Goal: Information Seeking & Learning: Understand process/instructions

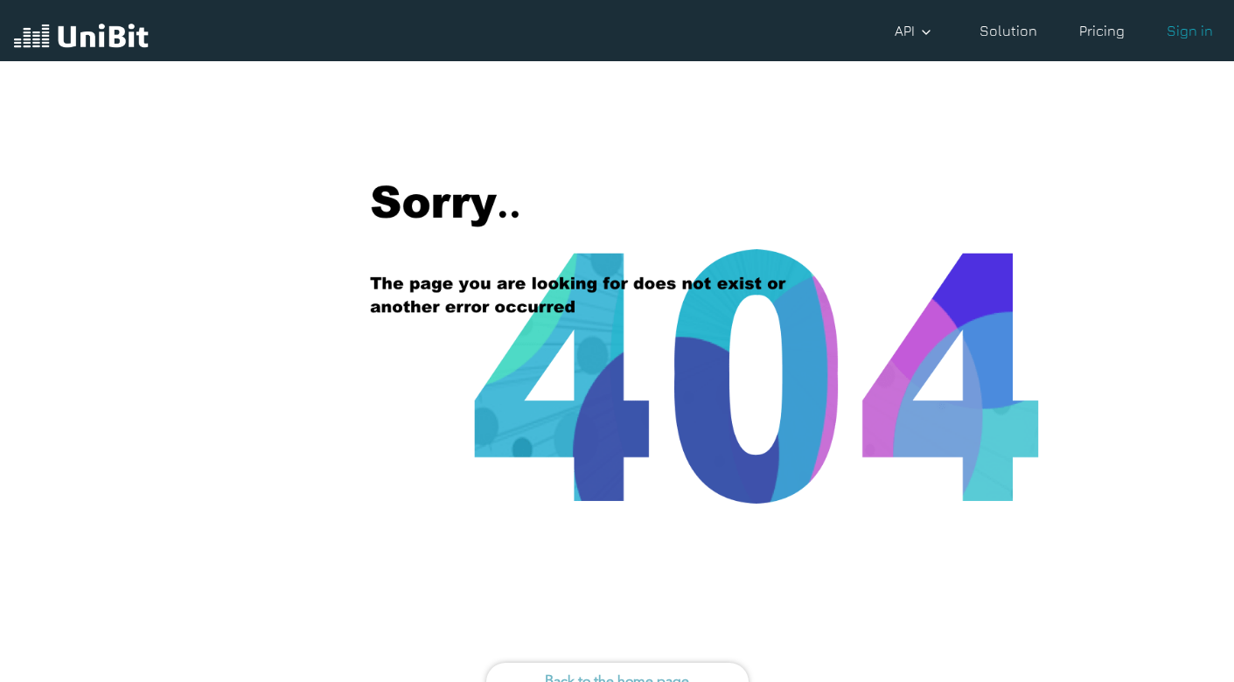
click at [991, 24] on link "Solution" at bounding box center [1008, 30] width 72 height 35
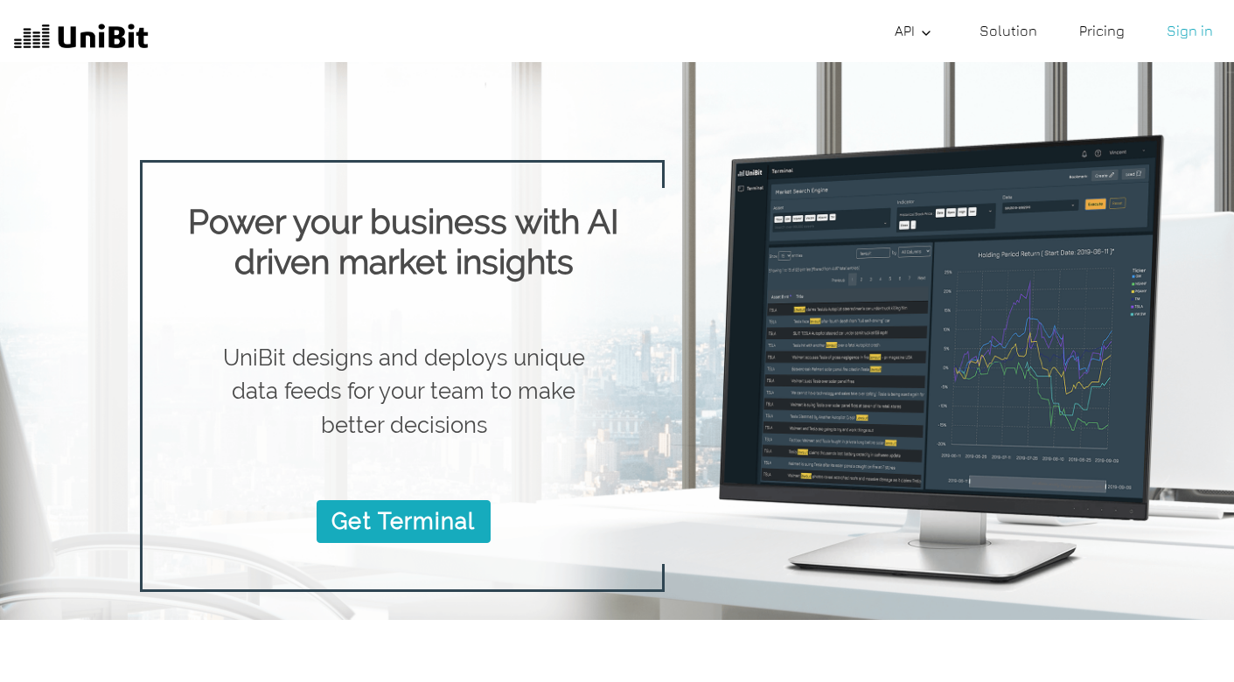
click at [1081, 25] on link "Pricing" at bounding box center [1101, 30] width 59 height 35
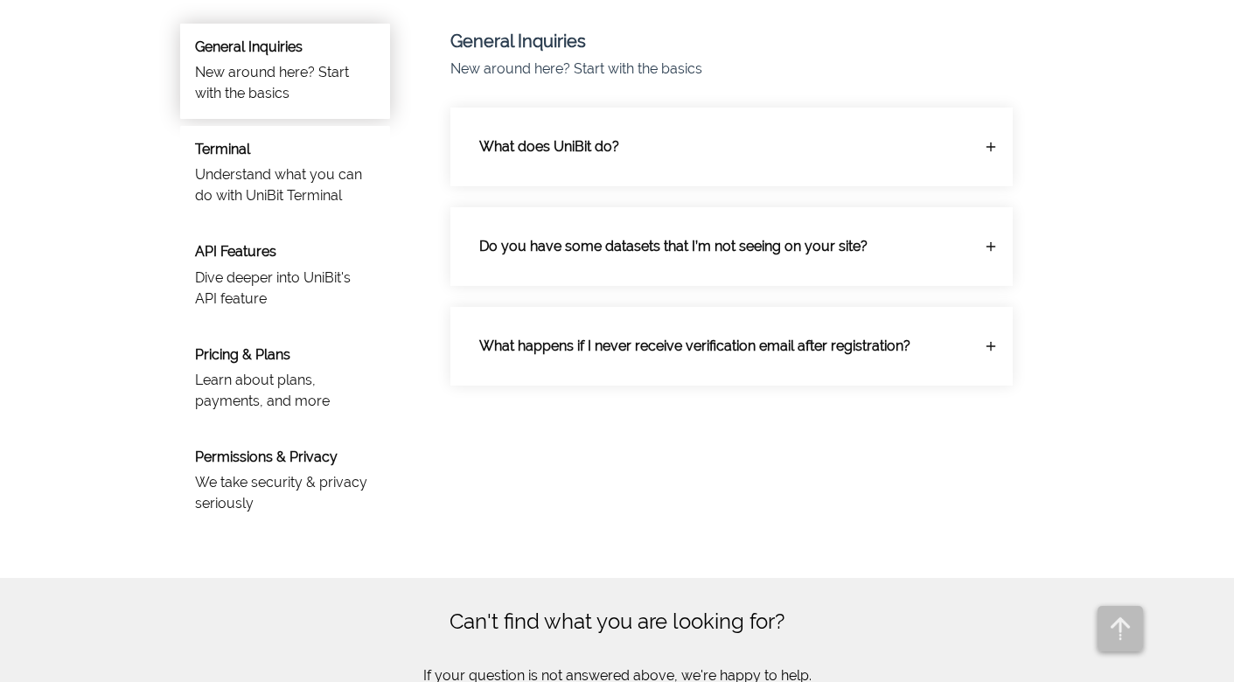
scroll to position [1224, 0]
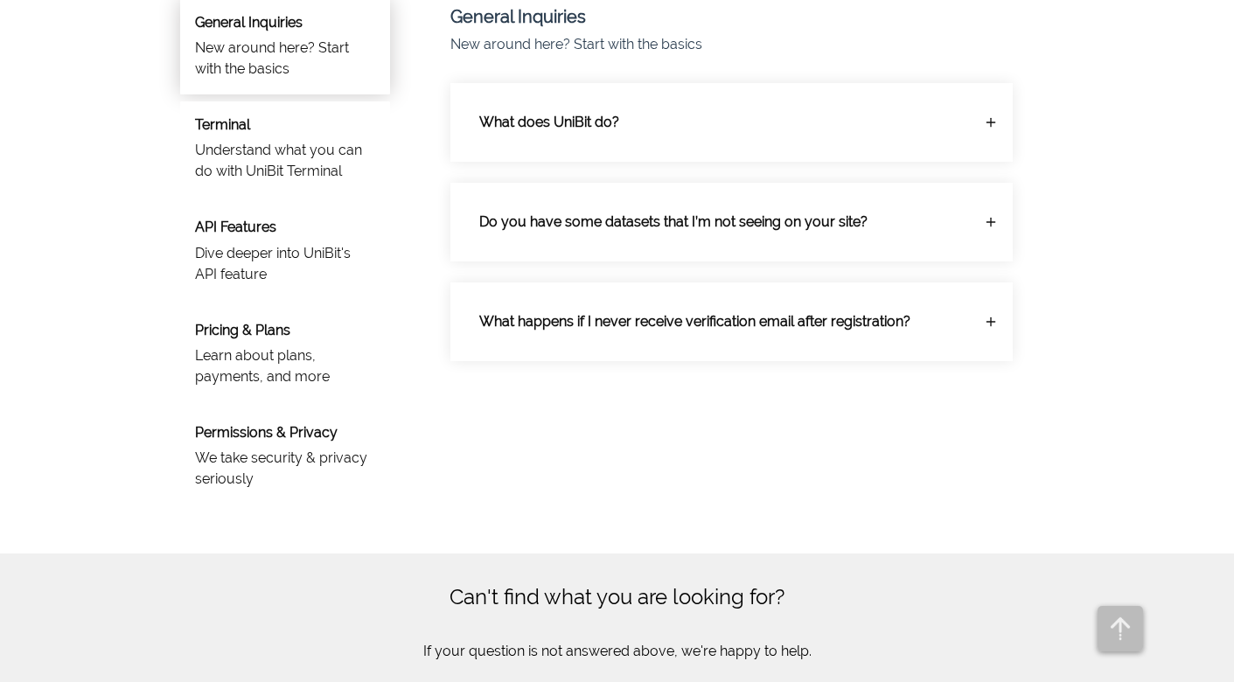
click at [251, 361] on p "Learn about plans, payments, and more" at bounding box center [285, 366] width 180 height 42
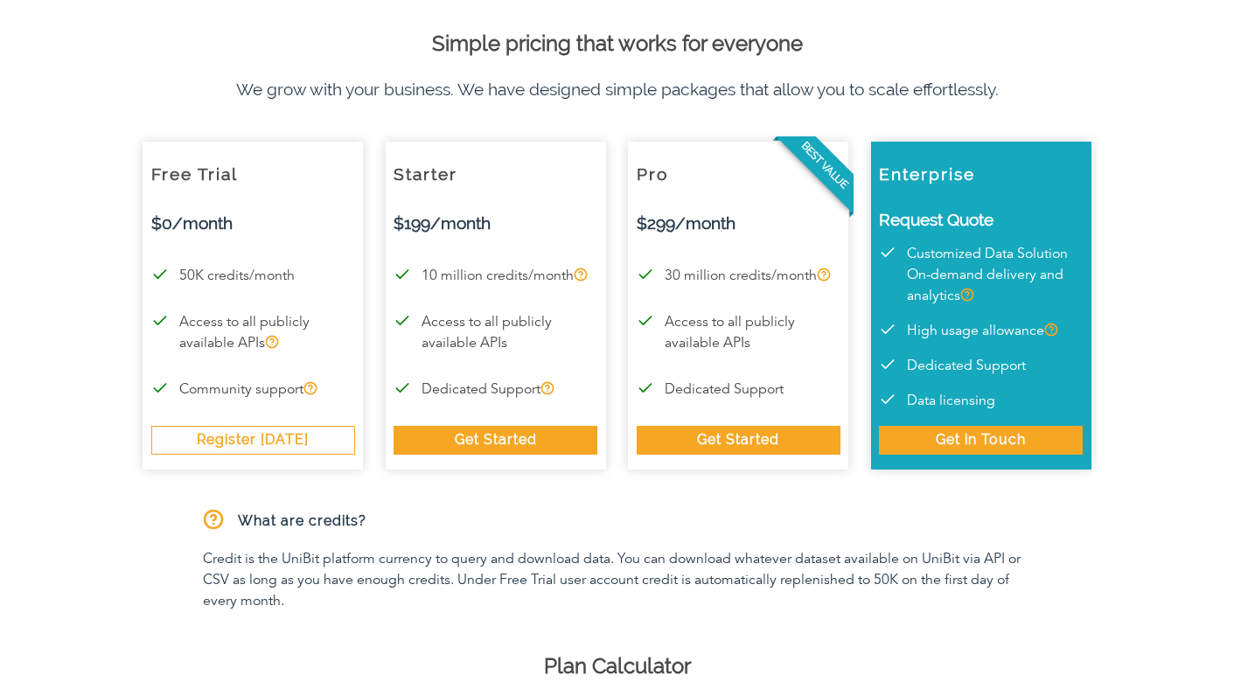
scroll to position [0, 0]
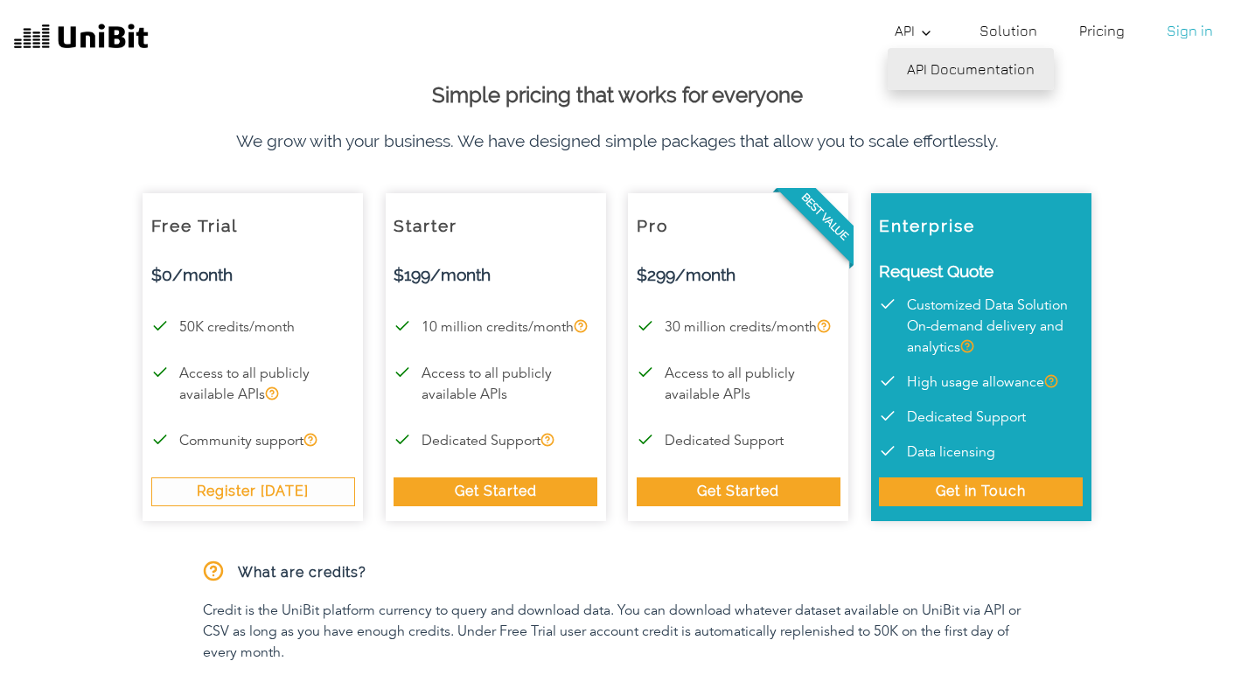
click at [930, 64] on link "API Documentation" at bounding box center [971, 69] width 166 height 42
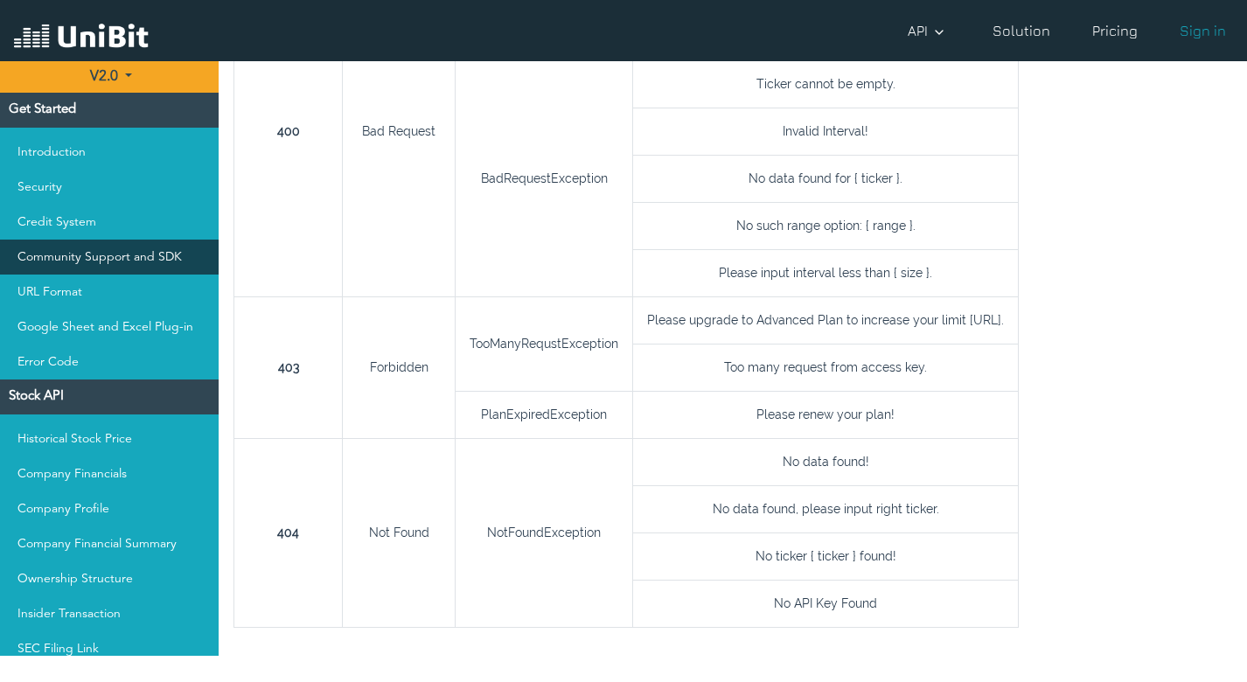
scroll to position [87, 0]
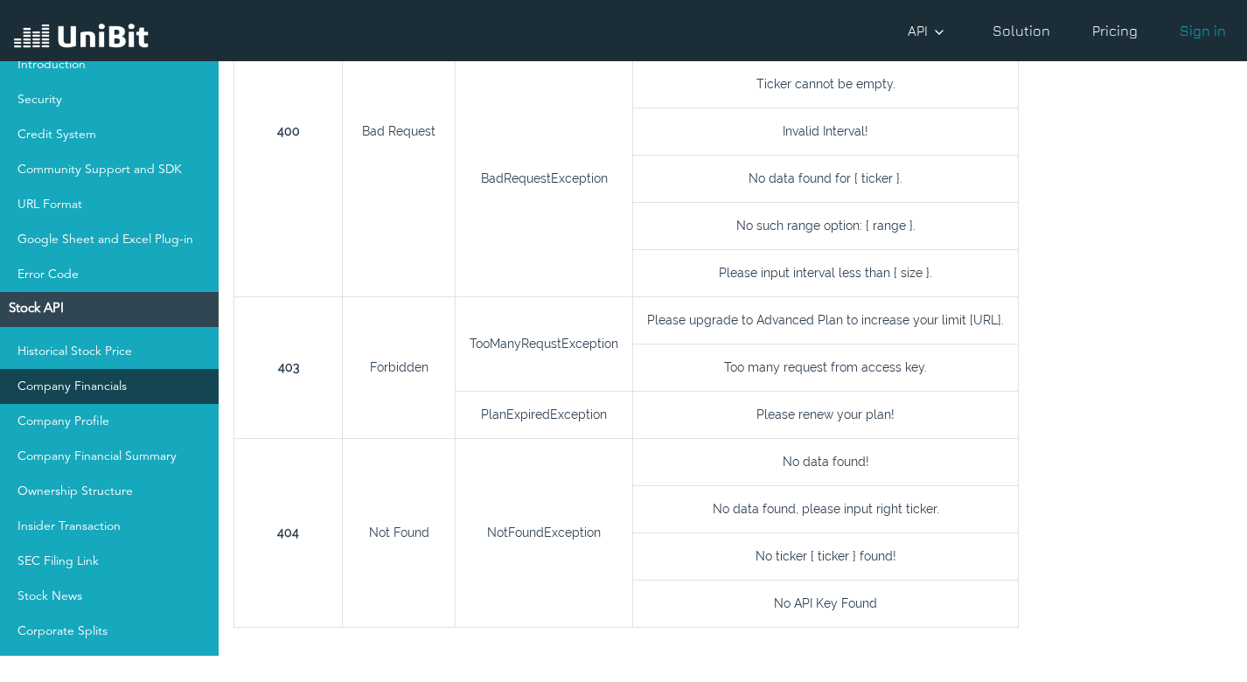
click at [108, 380] on link "Company Financials" at bounding box center [109, 386] width 219 height 35
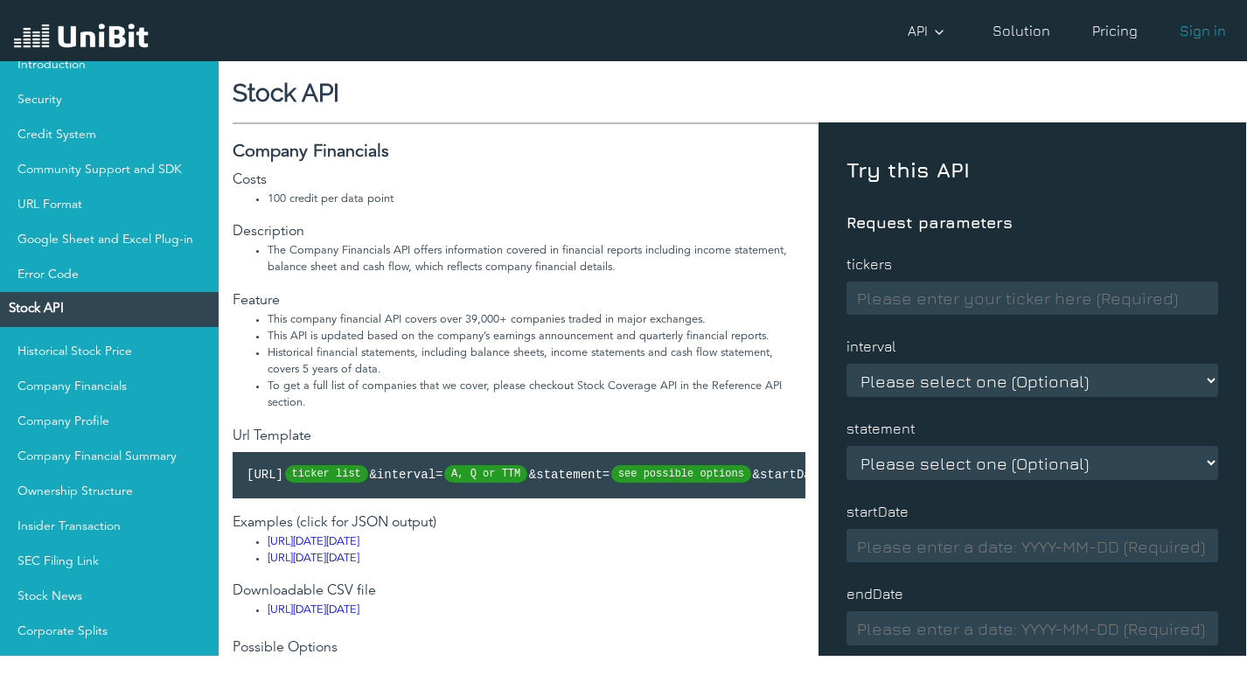
click at [929, 294] on input at bounding box center [1032, 298] width 372 height 33
type input "nvda"
click at [943, 373] on select "Please select one (Optional) A Q TTM" at bounding box center [1032, 380] width 372 height 33
select select "Q"
click at [846, 364] on select "Please select one (Optional) A Q TTM" at bounding box center [1032, 380] width 372 height 33
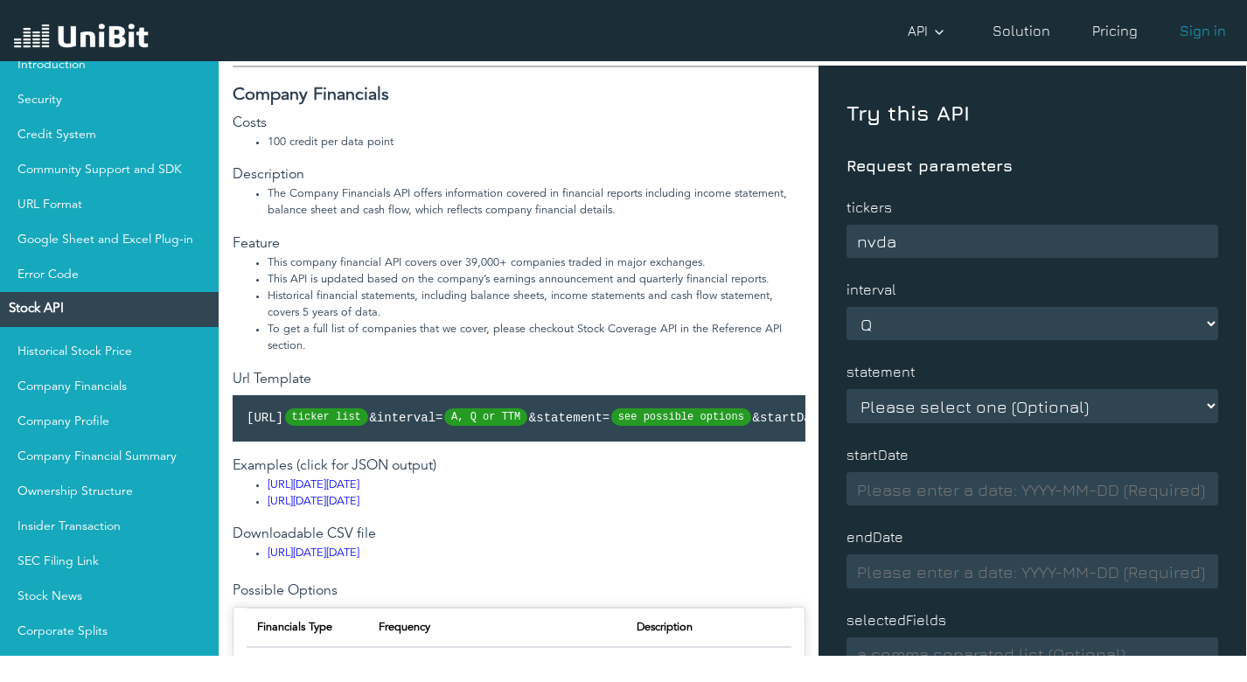
scroll to position [87, 0]
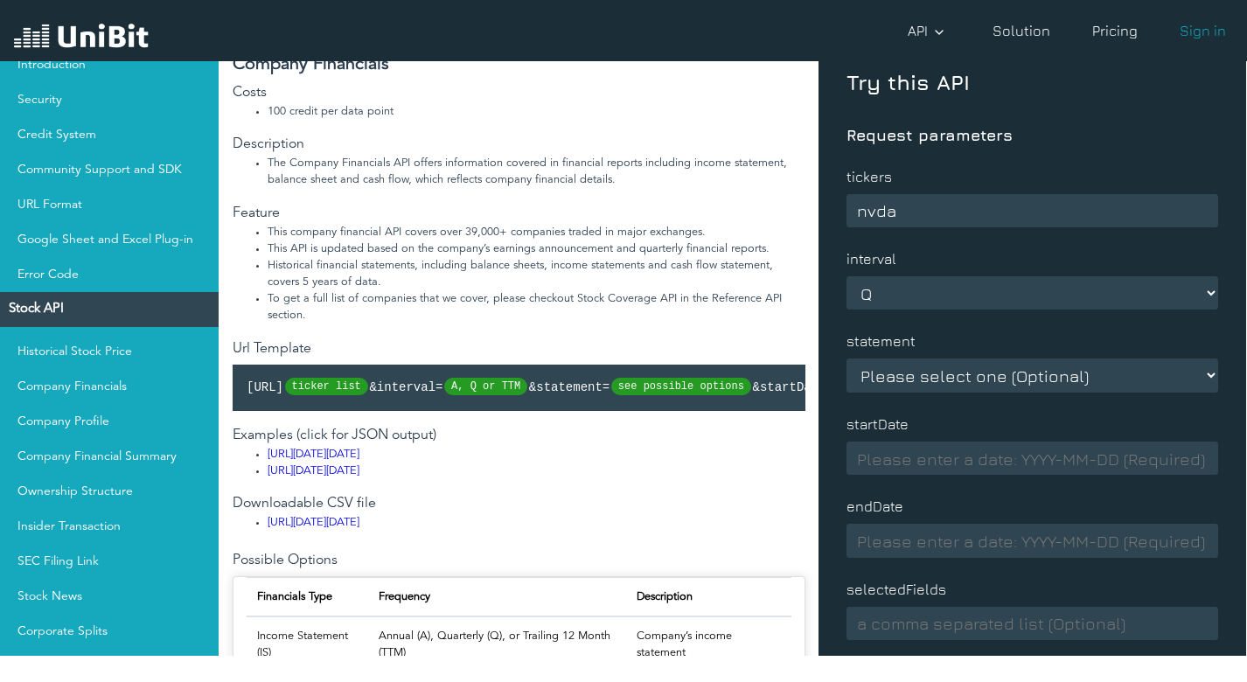
click at [933, 374] on select "Please select one (Optional) IS BS CF" at bounding box center [1032, 375] width 372 height 33
select select "IS"
click at [846, 359] on select "Please select one (Optional) IS BS CF" at bounding box center [1032, 375] width 372 height 33
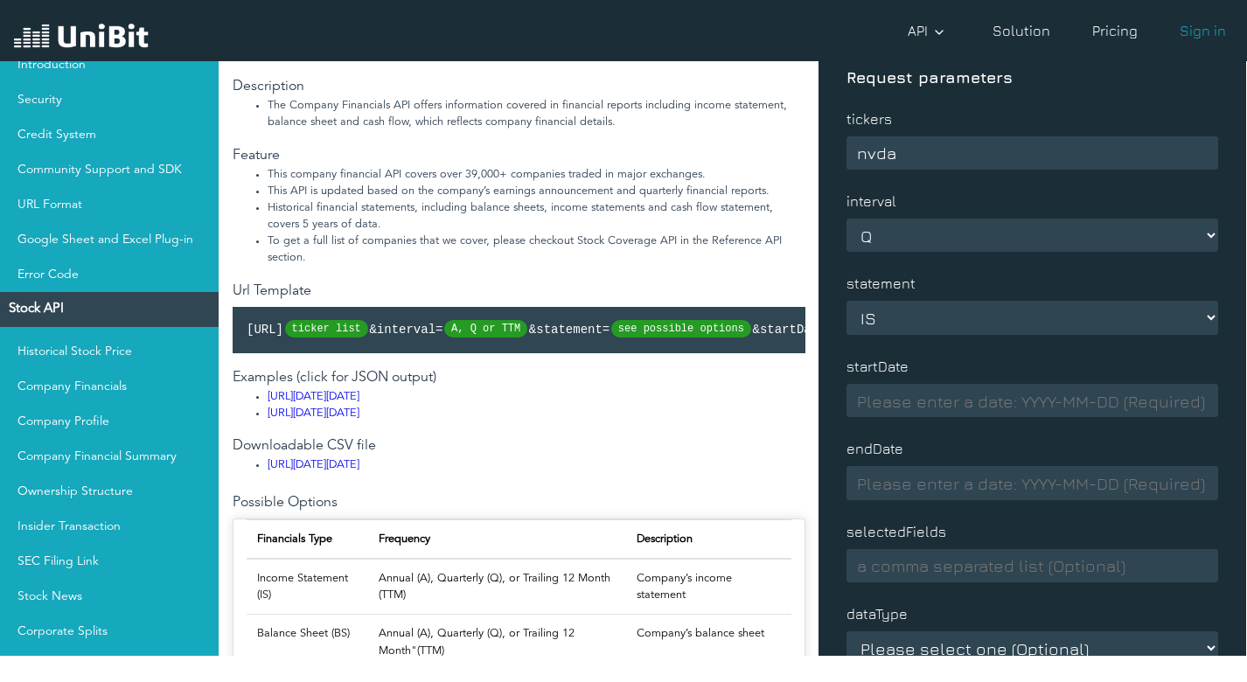
scroll to position [175, 0]
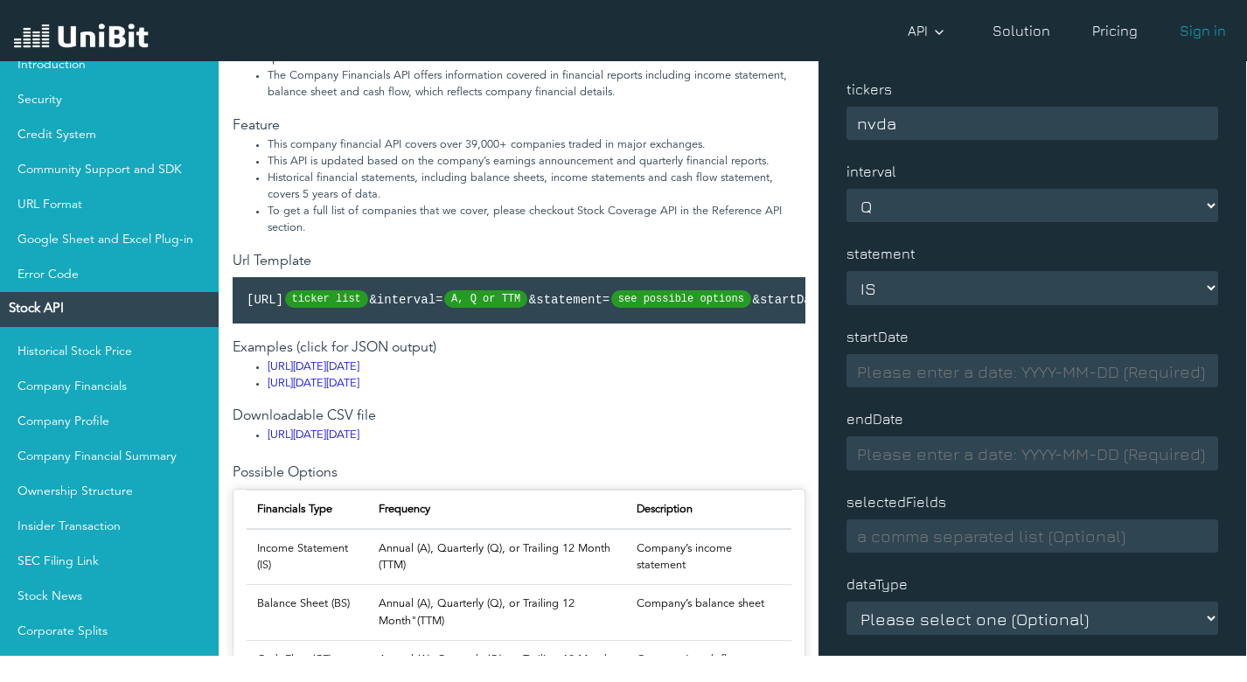
click at [922, 372] on input at bounding box center [1032, 370] width 372 height 33
type input "[DATE]"
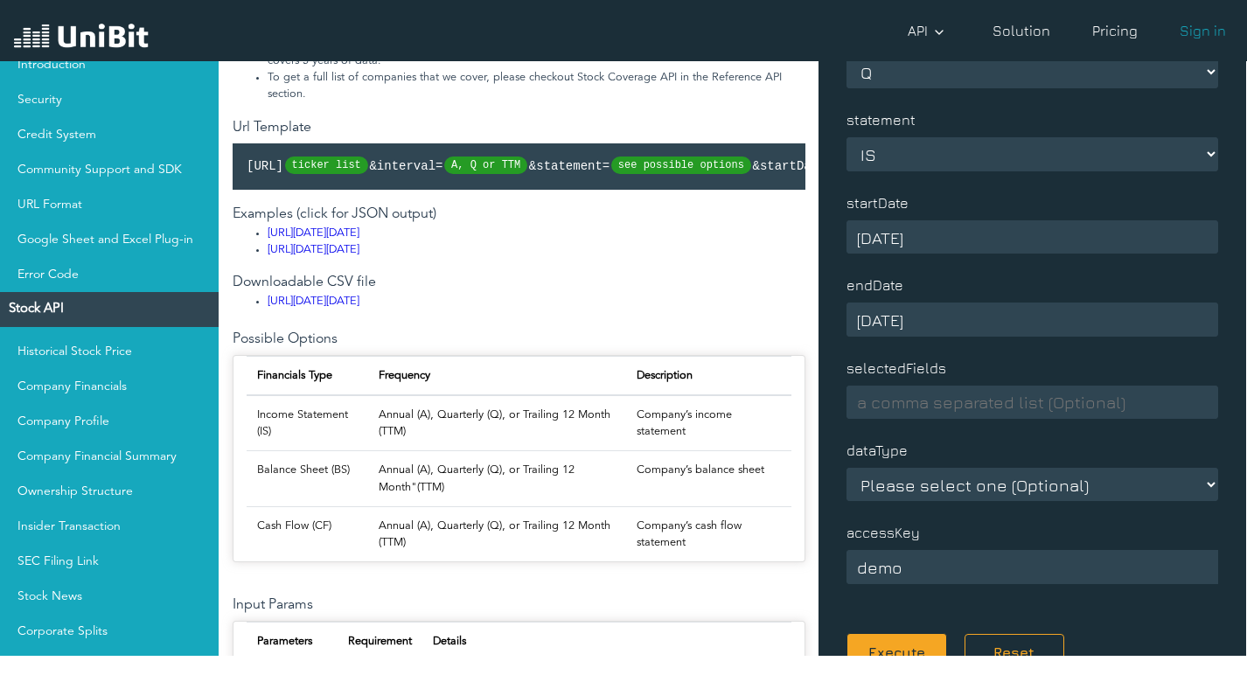
scroll to position [437, 0]
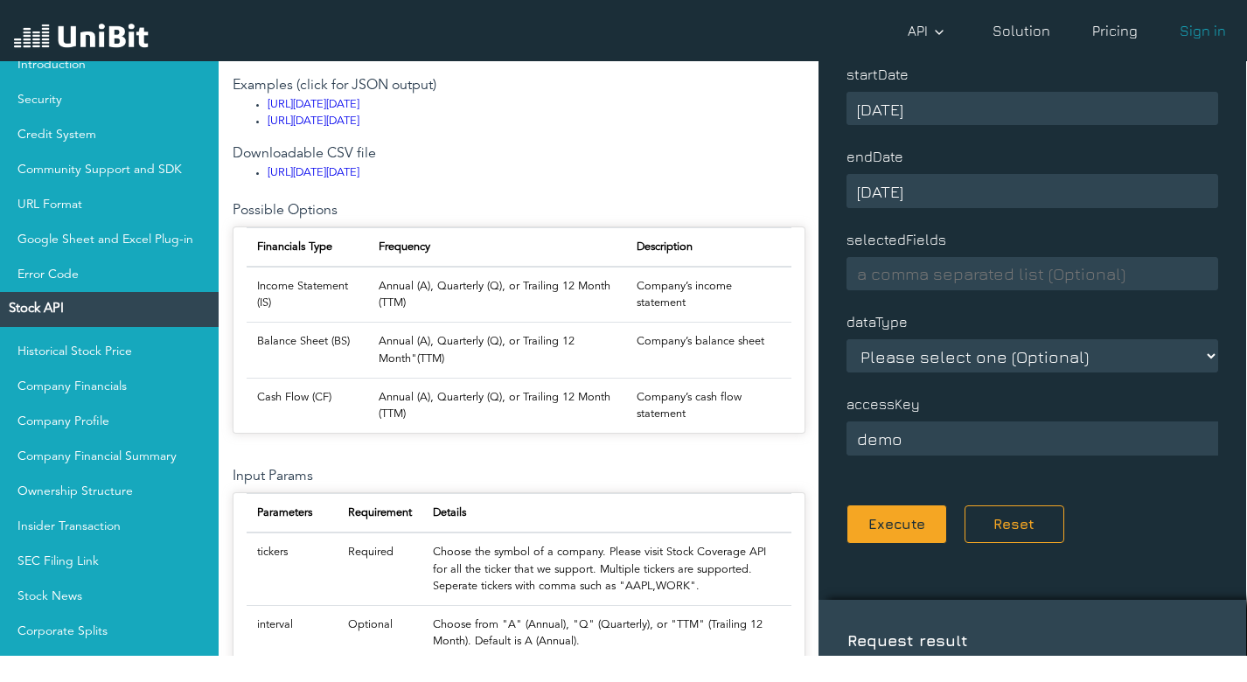
click at [952, 351] on select "Please select one (Optional) json csv" at bounding box center [1032, 355] width 372 height 33
select select "csv"
click at [846, 339] on select "Please select one (Optional) json csv" at bounding box center [1032, 355] width 372 height 33
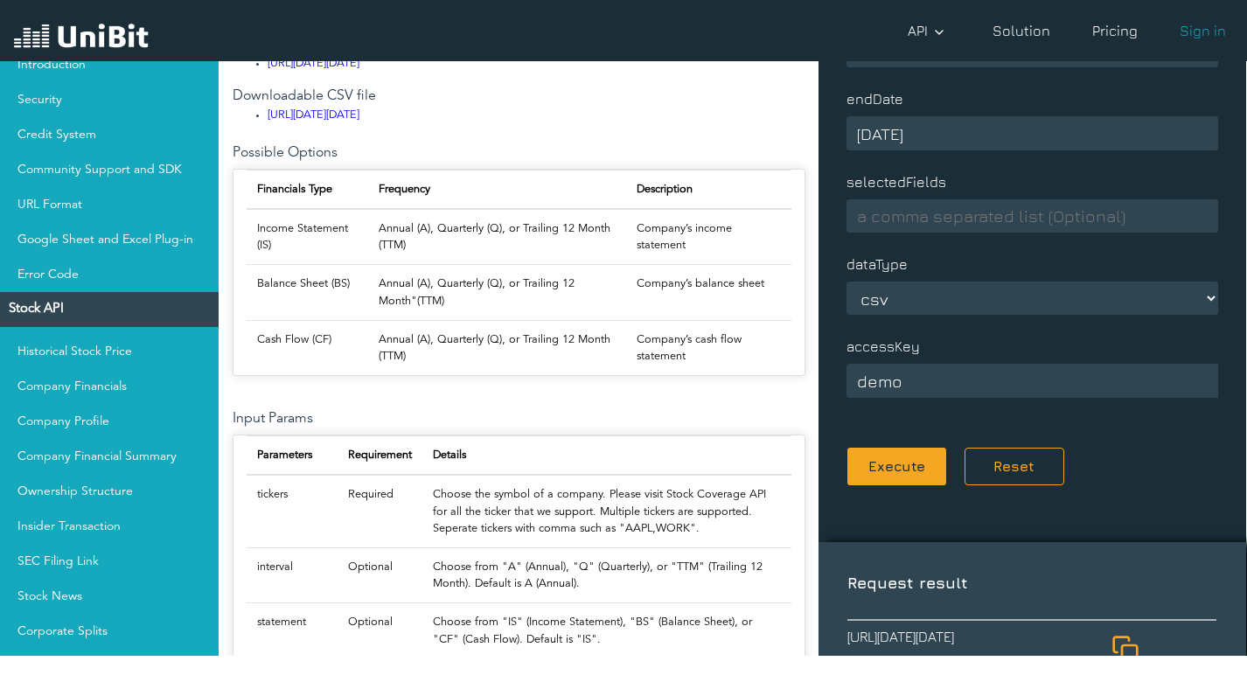
scroll to position [525, 0]
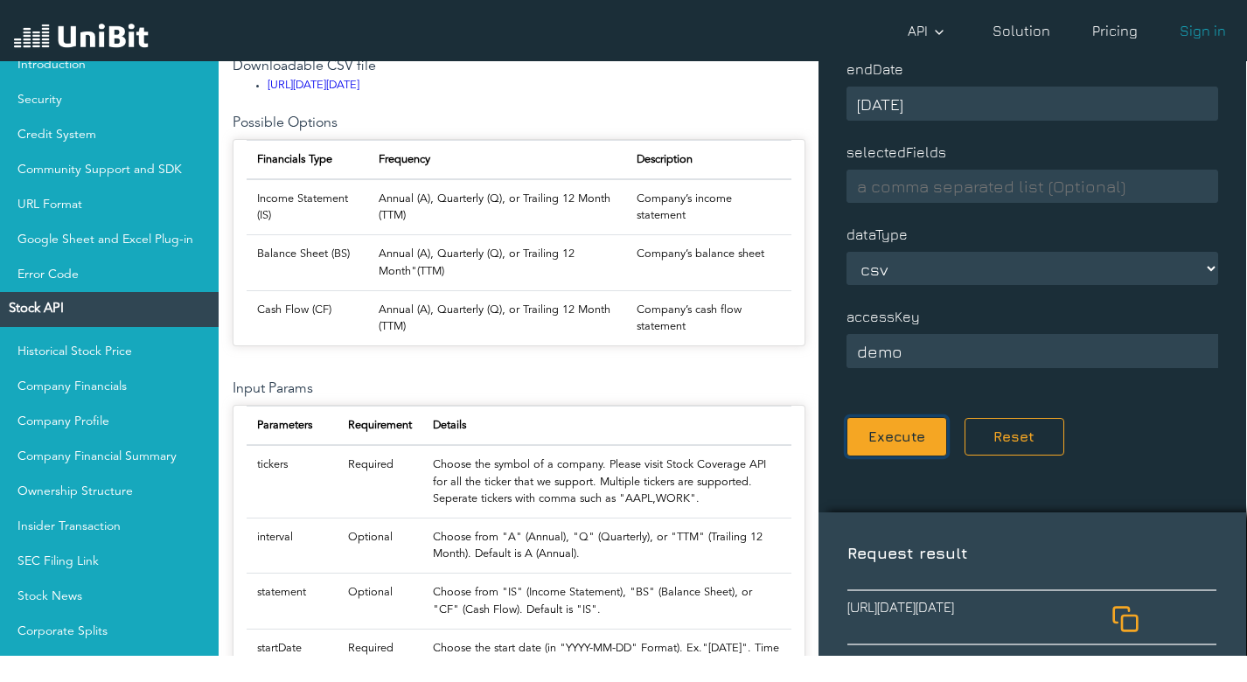
click at [908, 430] on button "Execute" at bounding box center [896, 436] width 101 height 39
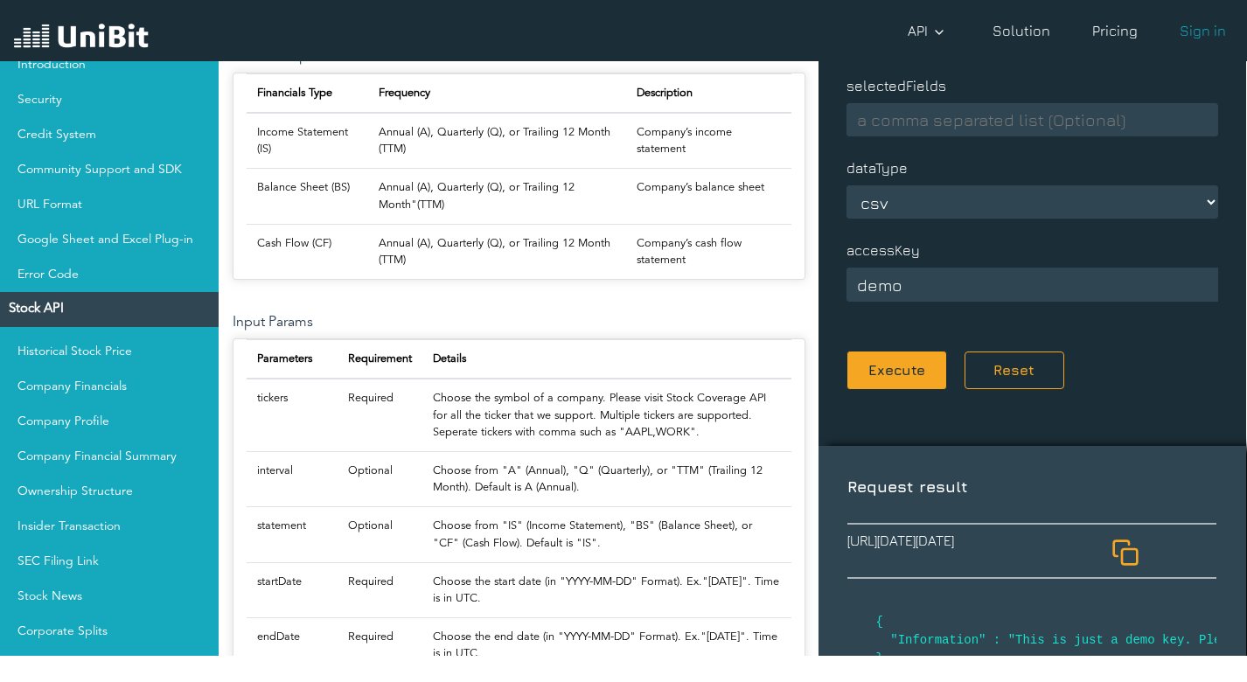
scroll to position [612, 0]
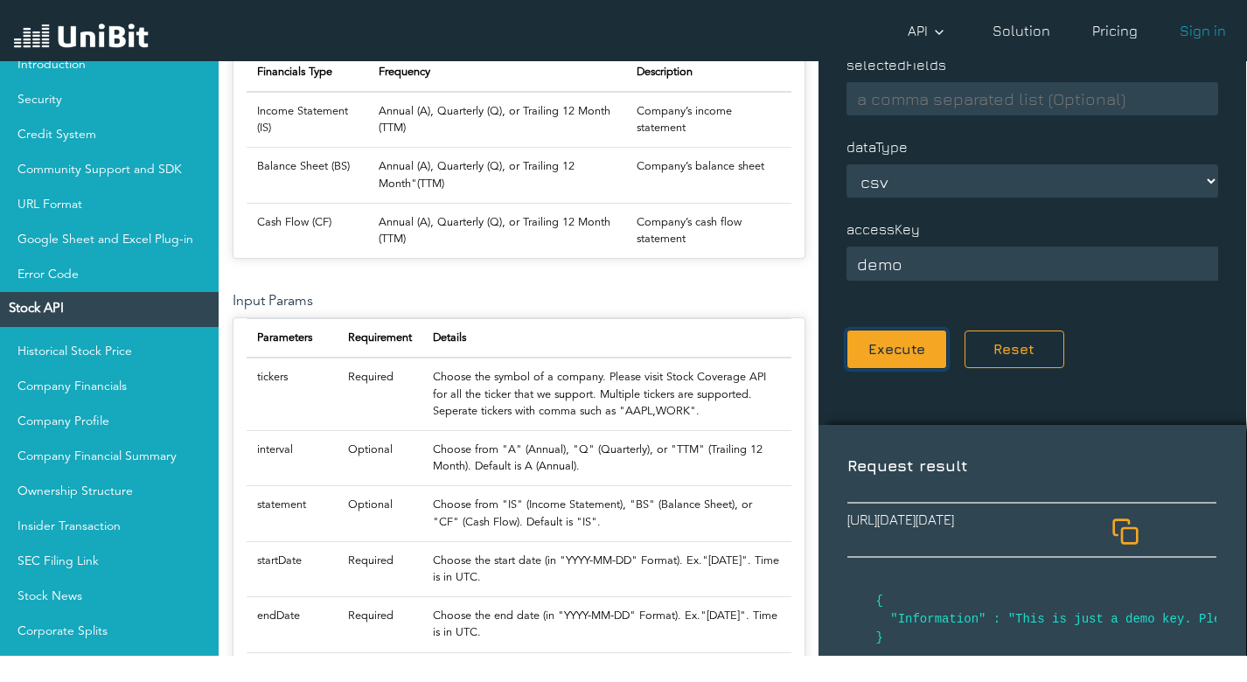
click at [911, 358] on button "Execute" at bounding box center [896, 349] width 101 height 39
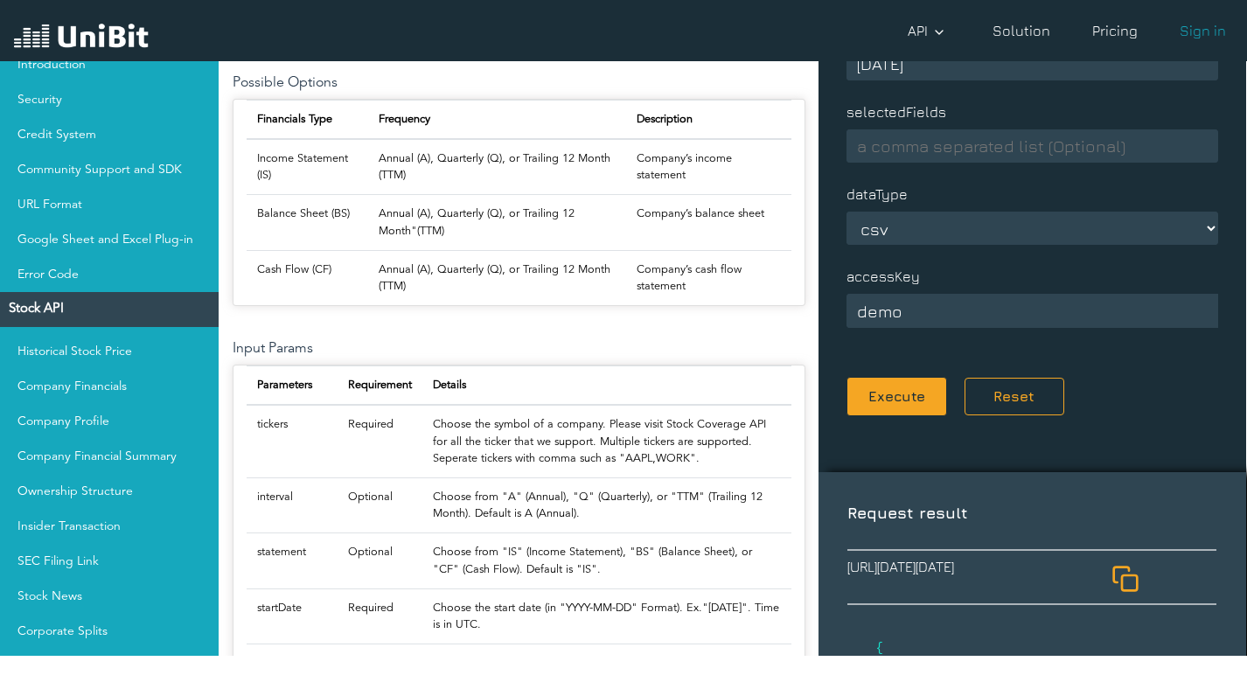
scroll to position [525, 0]
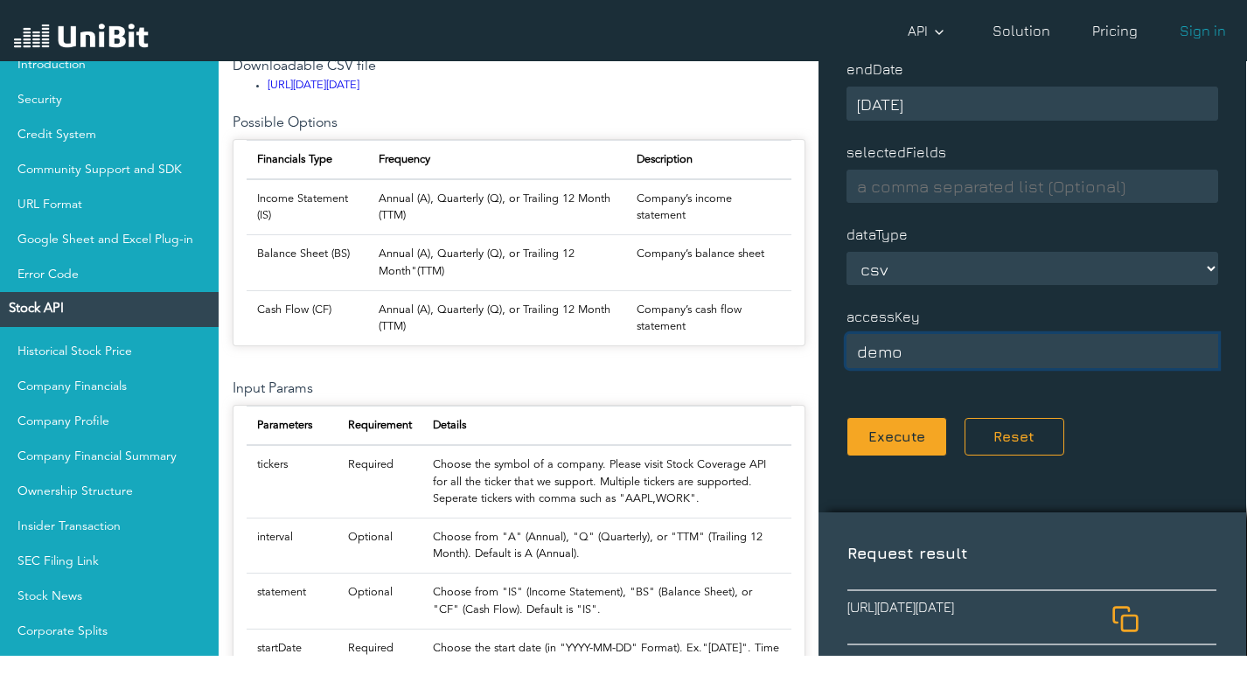
drag, startPoint x: 912, startPoint y: 359, endPoint x: 816, endPoint y: 359, distance: 96.2
click at [818, 359] on div "Try this API Request parameters tickers nvda interval Please select one (Option…" at bounding box center [1032, 513] width 428 height 1761
paste input "XPfxyttELkTRACOqq4eE6i3zPpYM1lC8"
type input "XPfxyttELkTRACOqq4eE6i3zPpYM1lC8"
click at [912, 432] on button "Execute" at bounding box center [896, 436] width 101 height 39
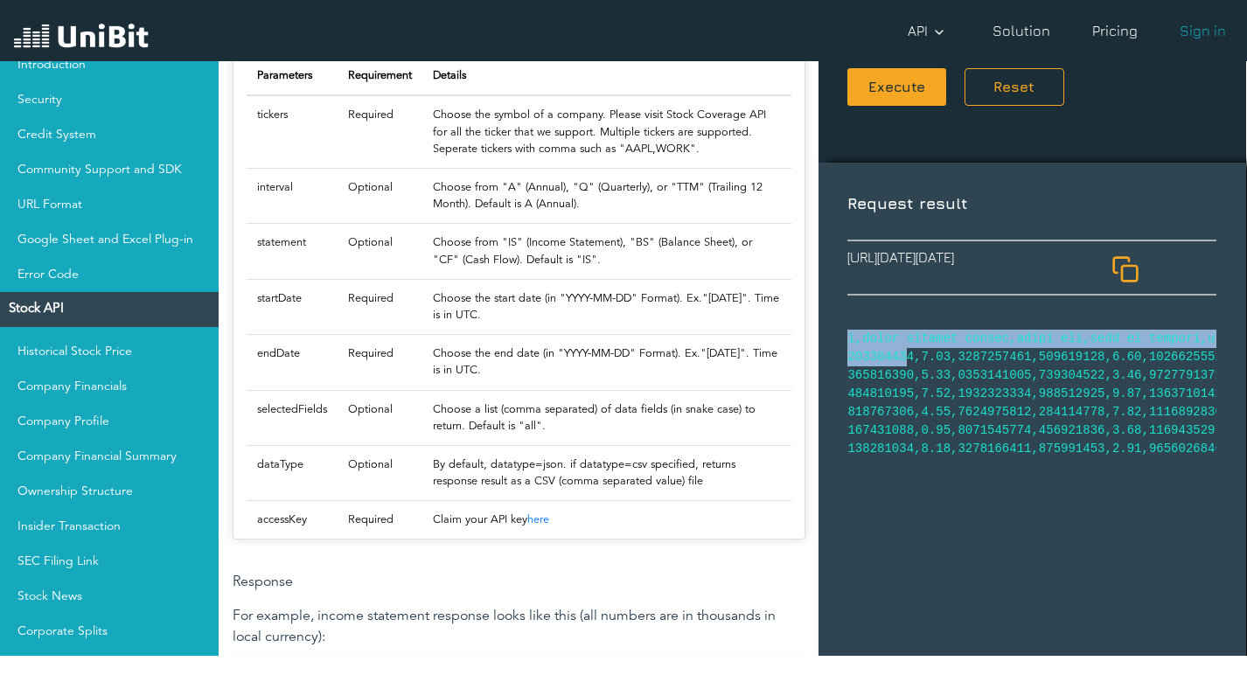
scroll to position [0, 0]
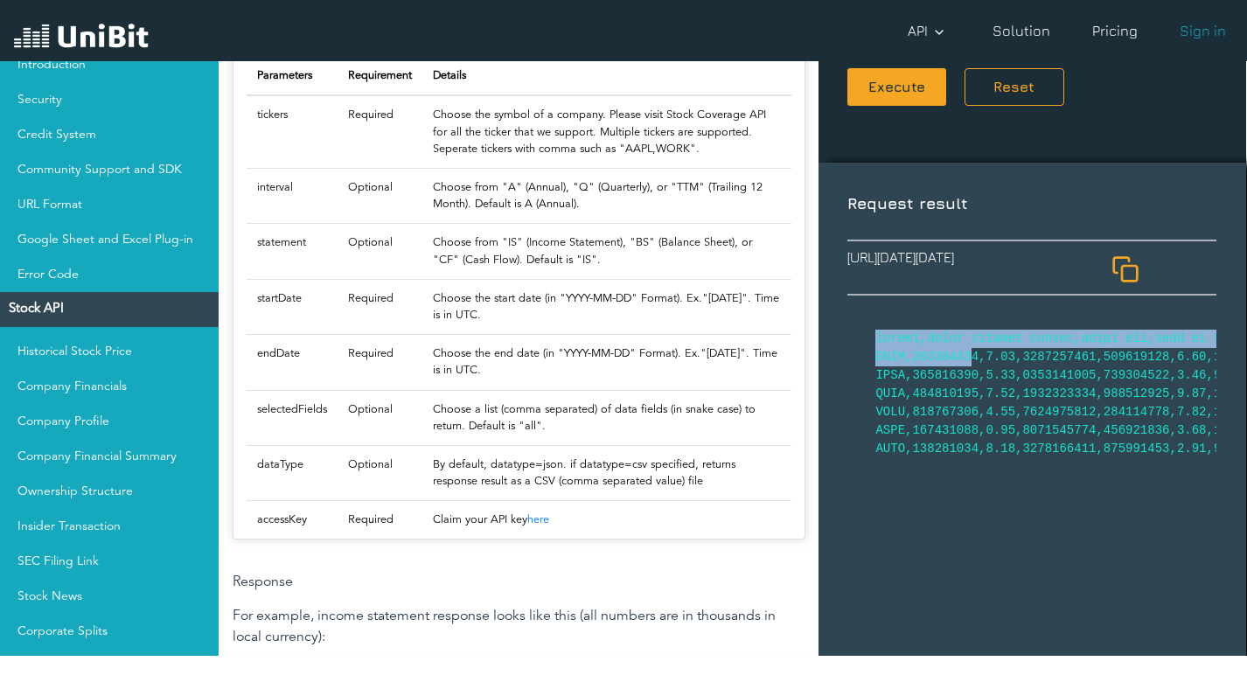
drag, startPoint x: 953, startPoint y: 437, endPoint x: 825, endPoint y: 425, distance: 128.3
click at [825, 425] on div "Request result [URL][DATE][DATE]" at bounding box center [1032, 604] width 428 height 882
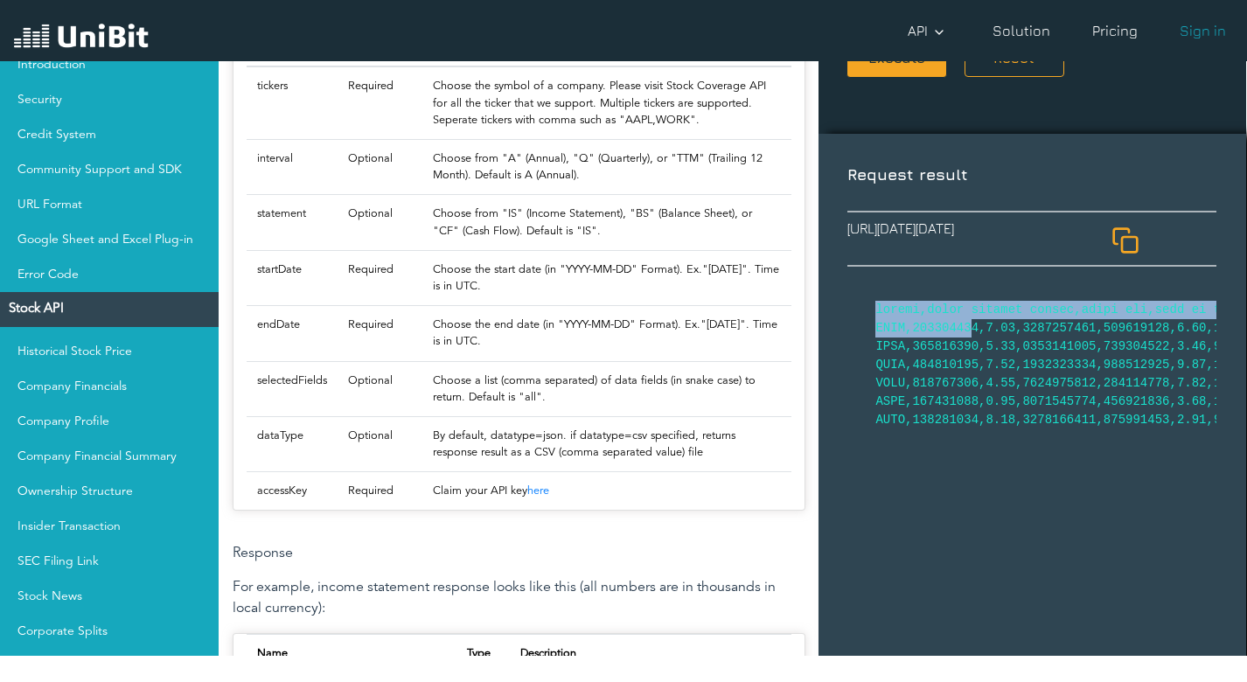
scroll to position [874, 0]
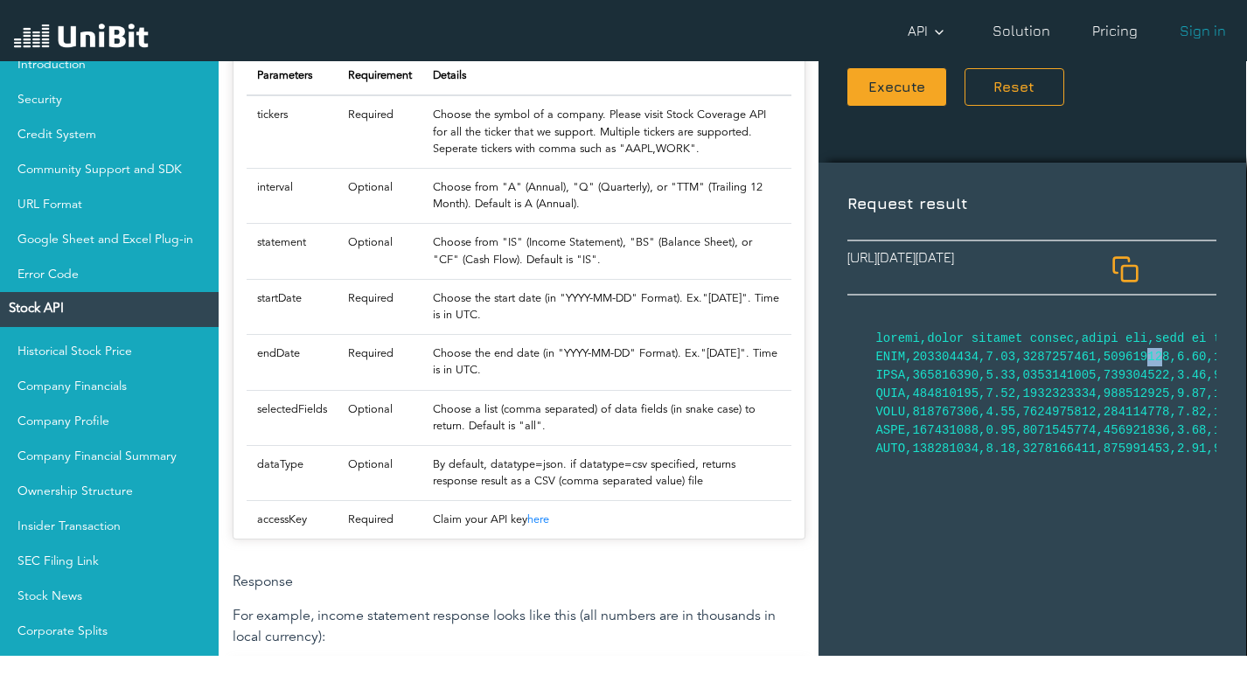
drag, startPoint x: 1119, startPoint y: 443, endPoint x: 1120, endPoint y: 456, distance: 12.3
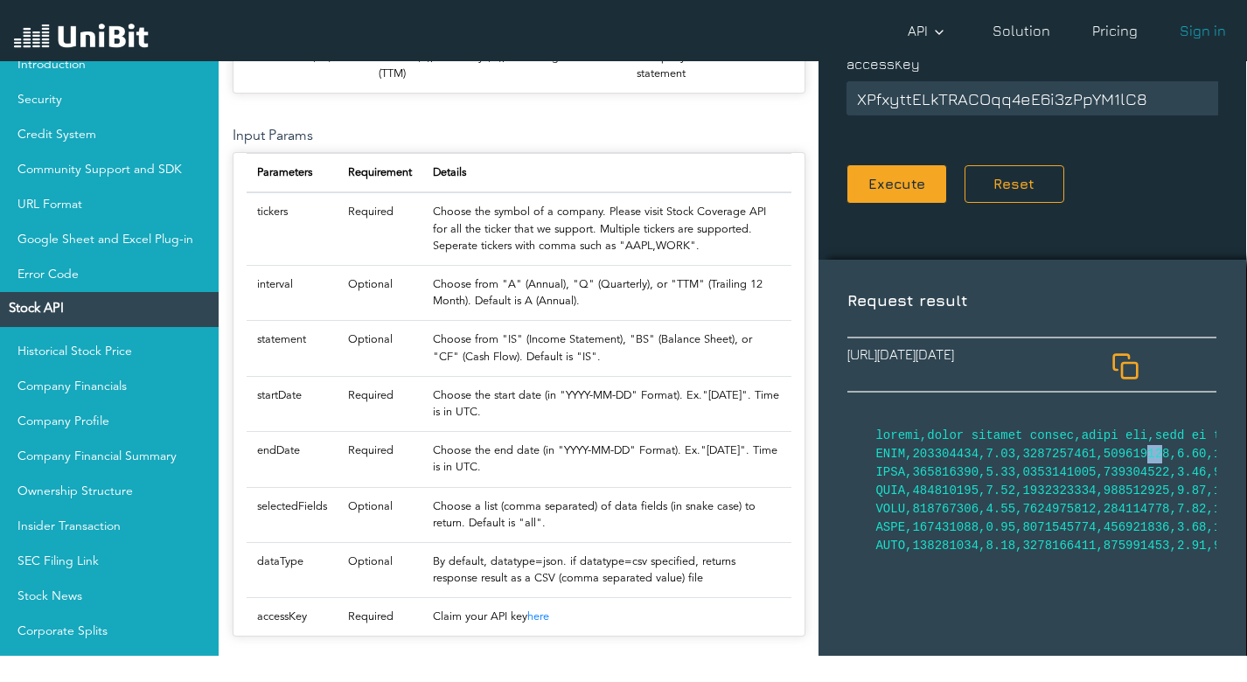
scroll to position [787, 0]
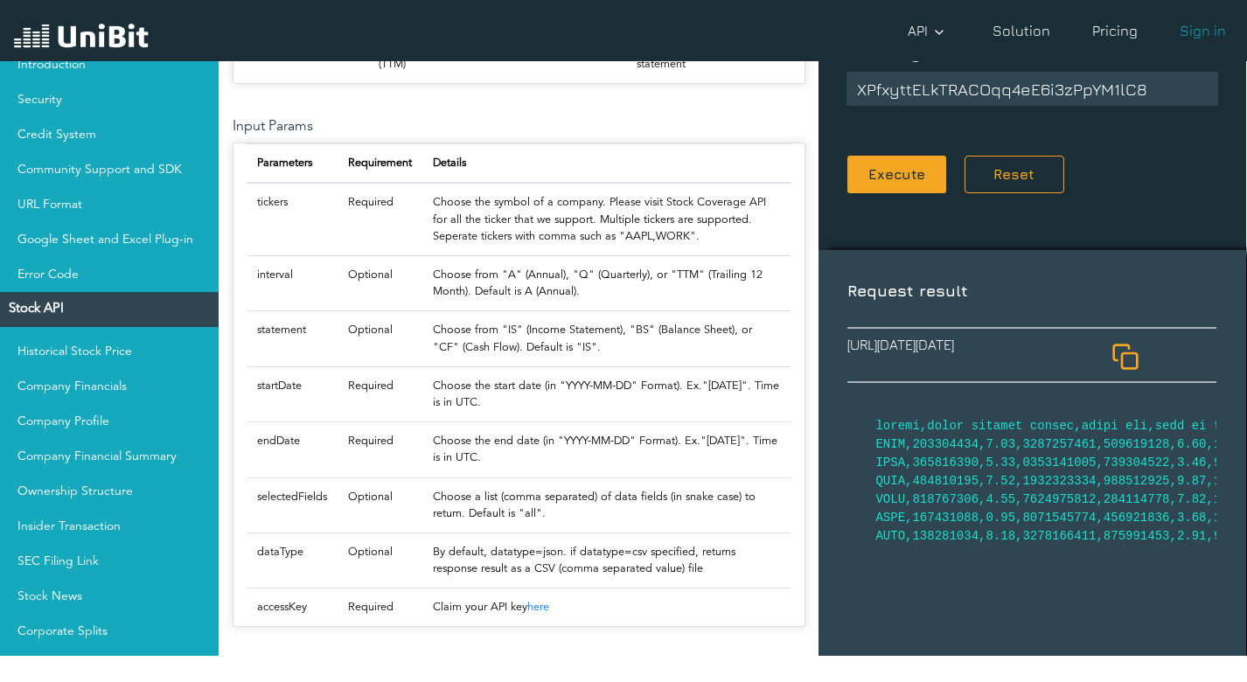
click at [1119, 234] on div "Try this API Request parameters tickers nvda interval Please select one (Option…" at bounding box center [1032, 250] width 428 height 1761
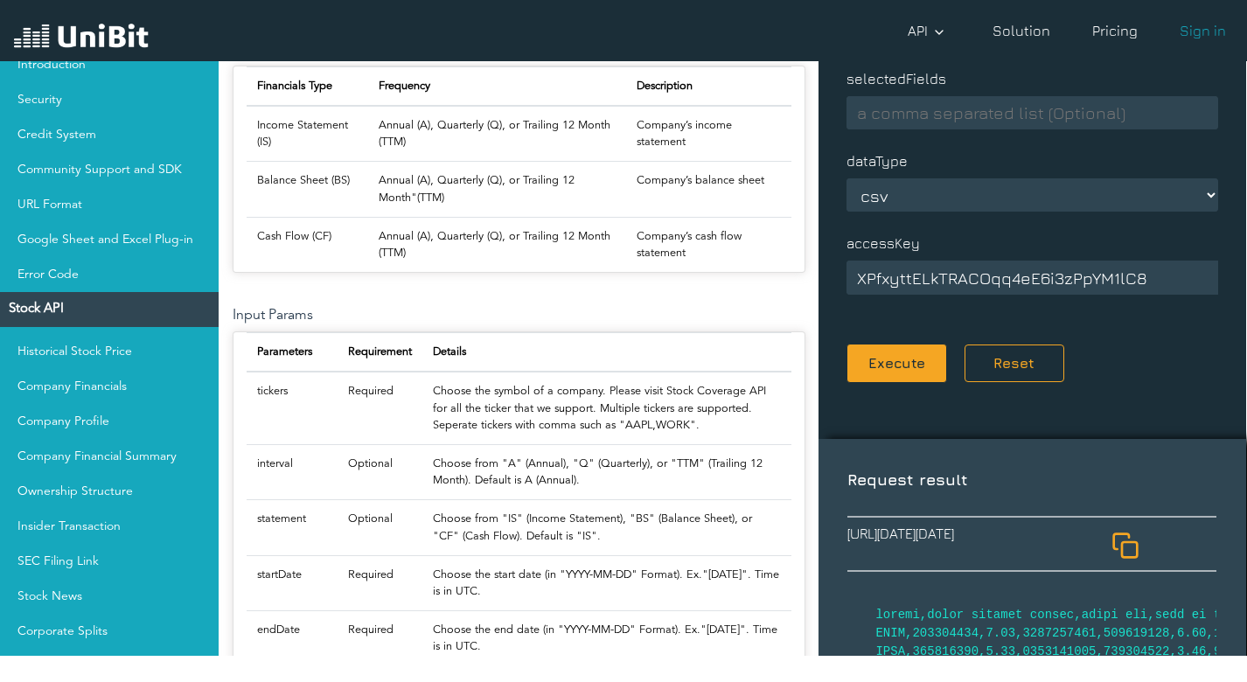
scroll to position [525, 0]
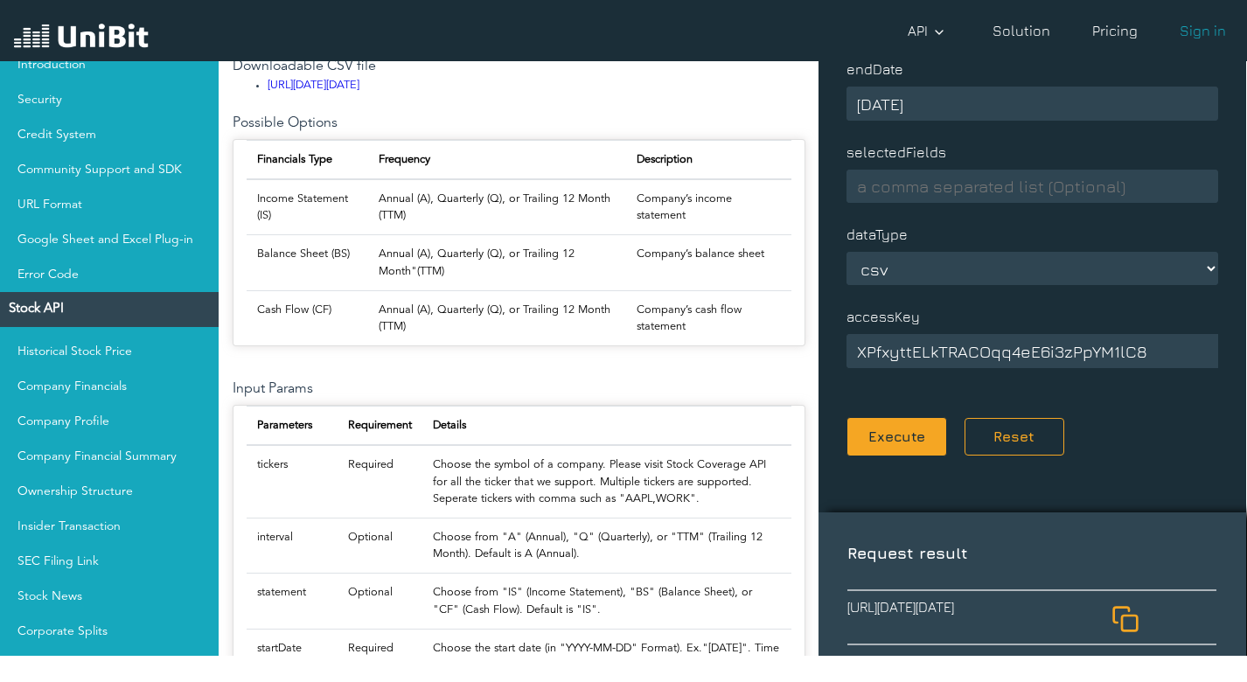
click at [1078, 265] on select "Please select one (Optional) json csv" at bounding box center [1032, 268] width 372 height 33
click at [1085, 219] on p "dataType" at bounding box center [1032, 227] width 372 height 35
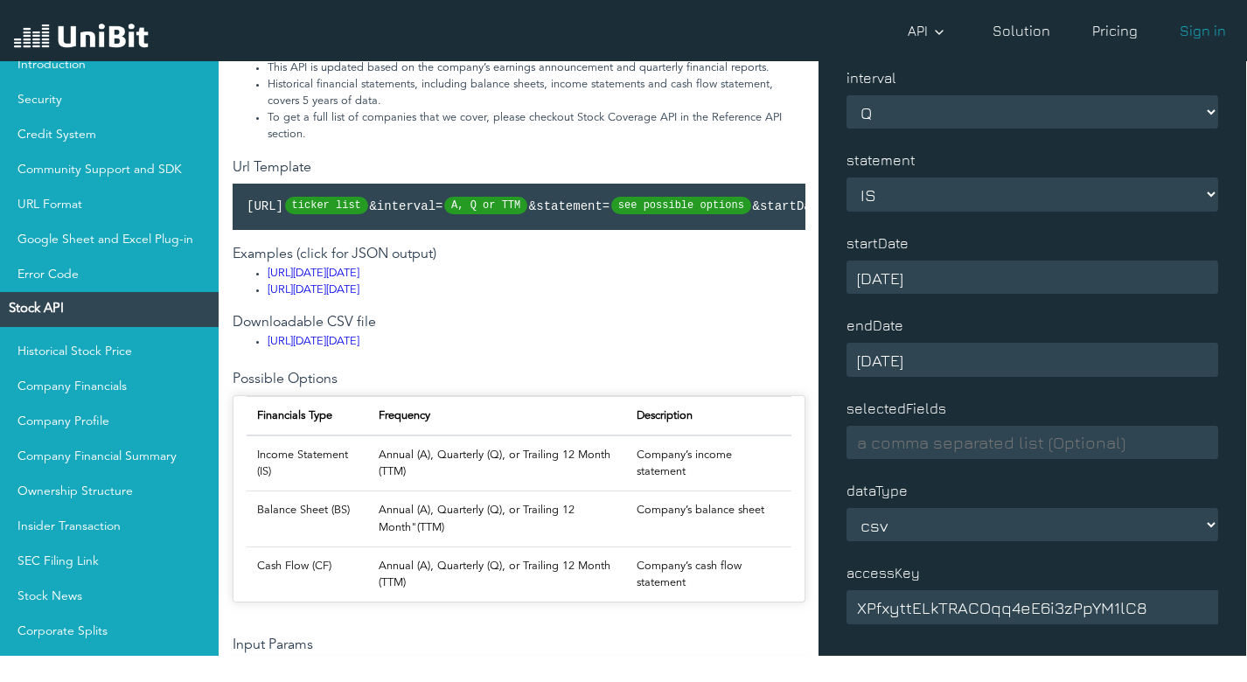
scroll to position [262, 0]
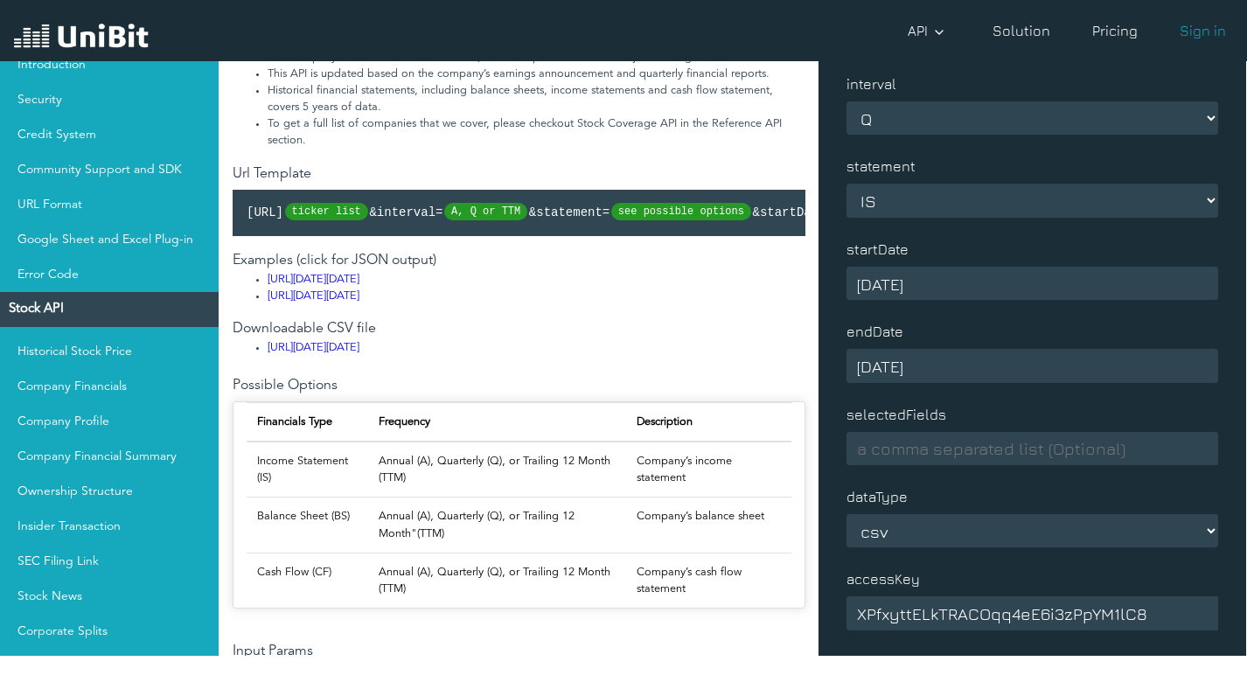
click at [1074, 207] on select "Please select one (Optional) IS BS CF" at bounding box center [1032, 200] width 372 height 33
click at [1076, 205] on select "Please select one (Optional) IS BS CF" at bounding box center [1032, 200] width 372 height 33
click at [846, 184] on select "Please select one (Optional) IS BS CF" at bounding box center [1032, 200] width 372 height 33
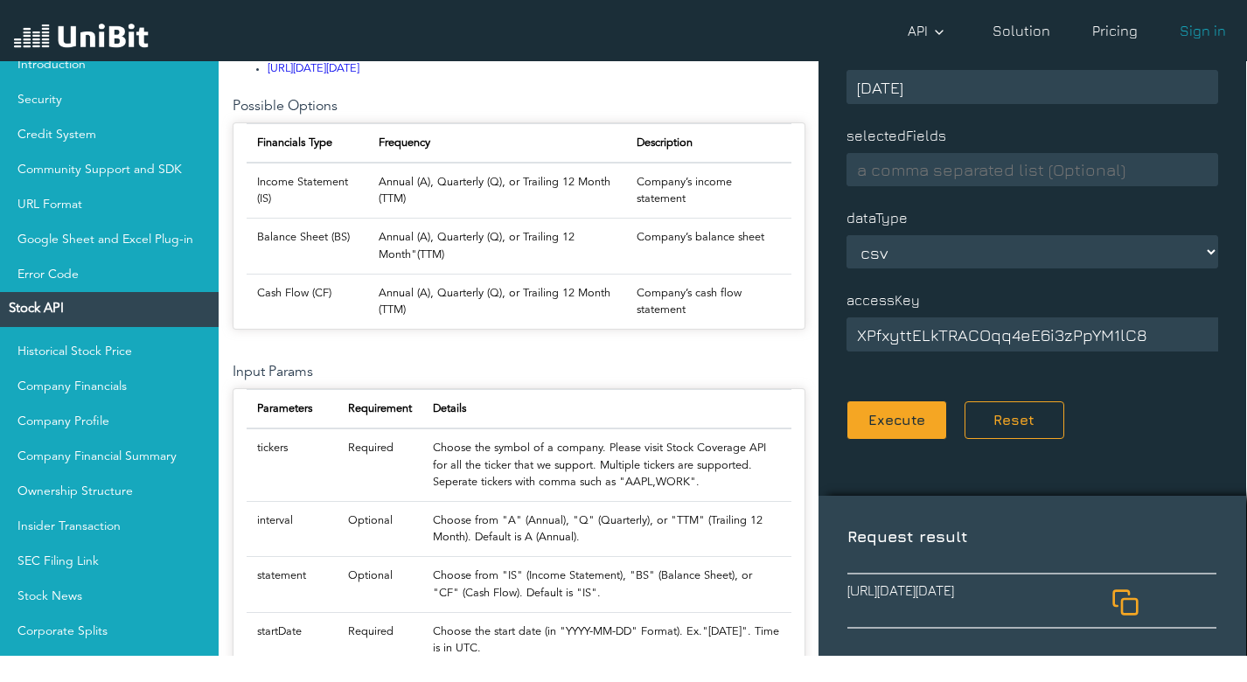
scroll to position [700, 0]
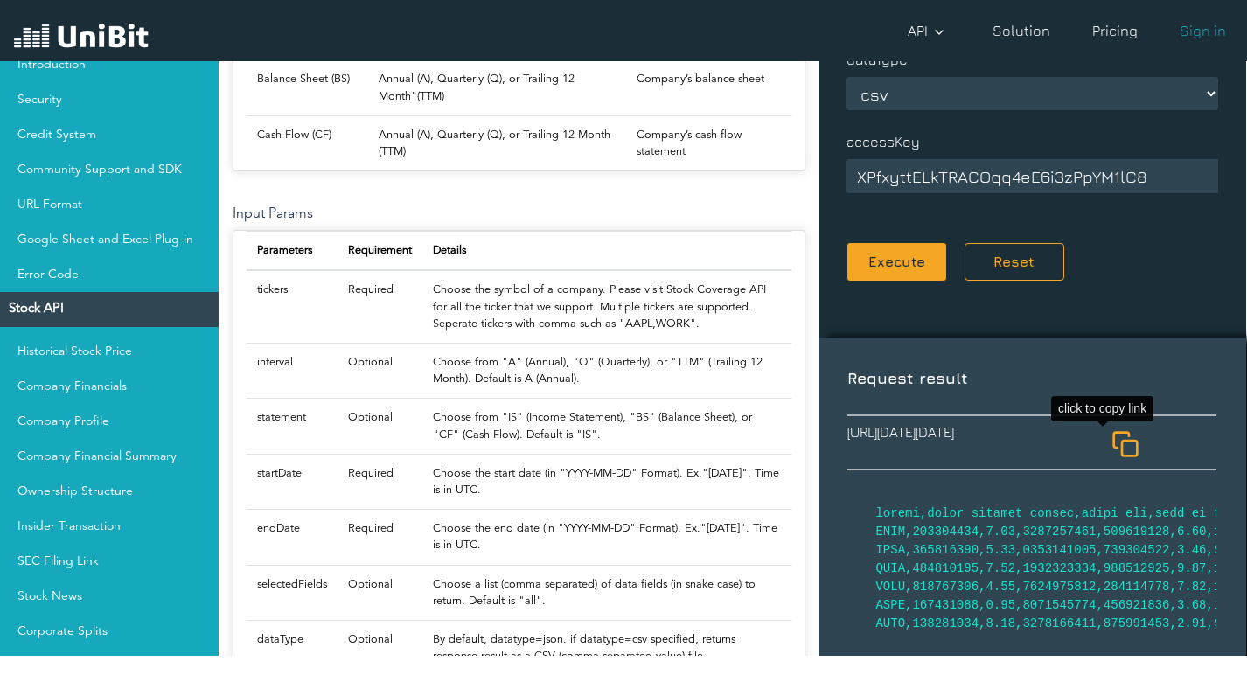
click at [1120, 451] on icon at bounding box center [1125, 444] width 28 height 28
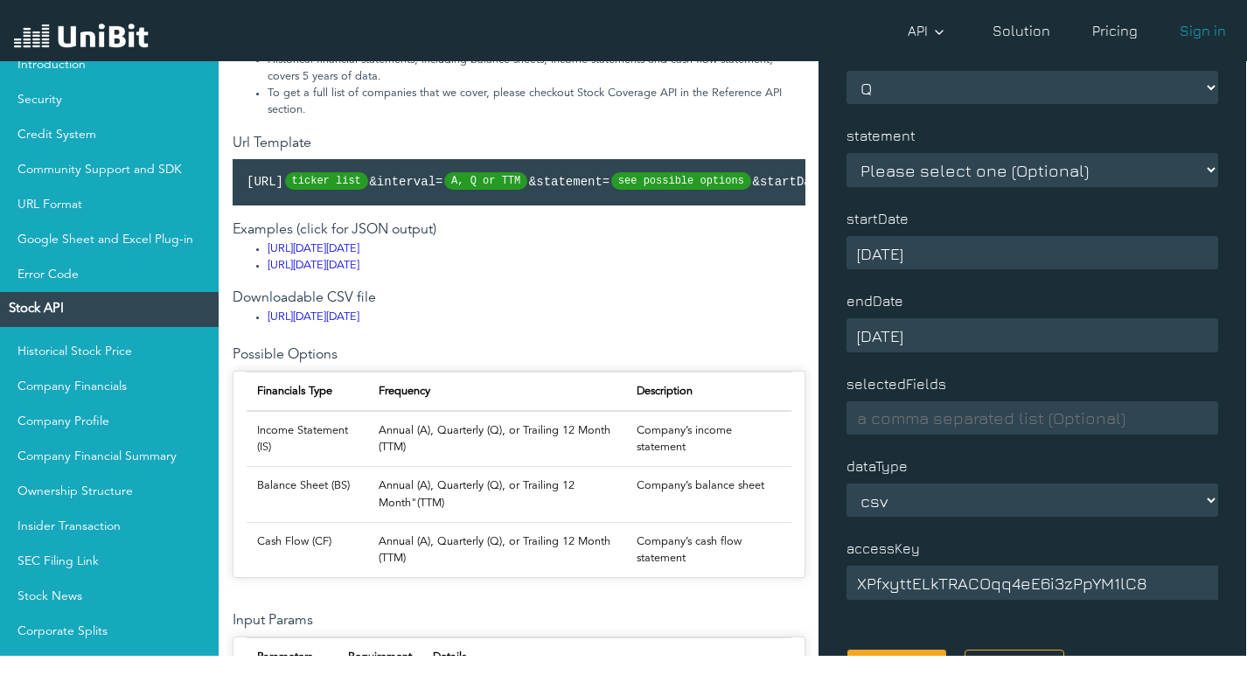
scroll to position [262, 0]
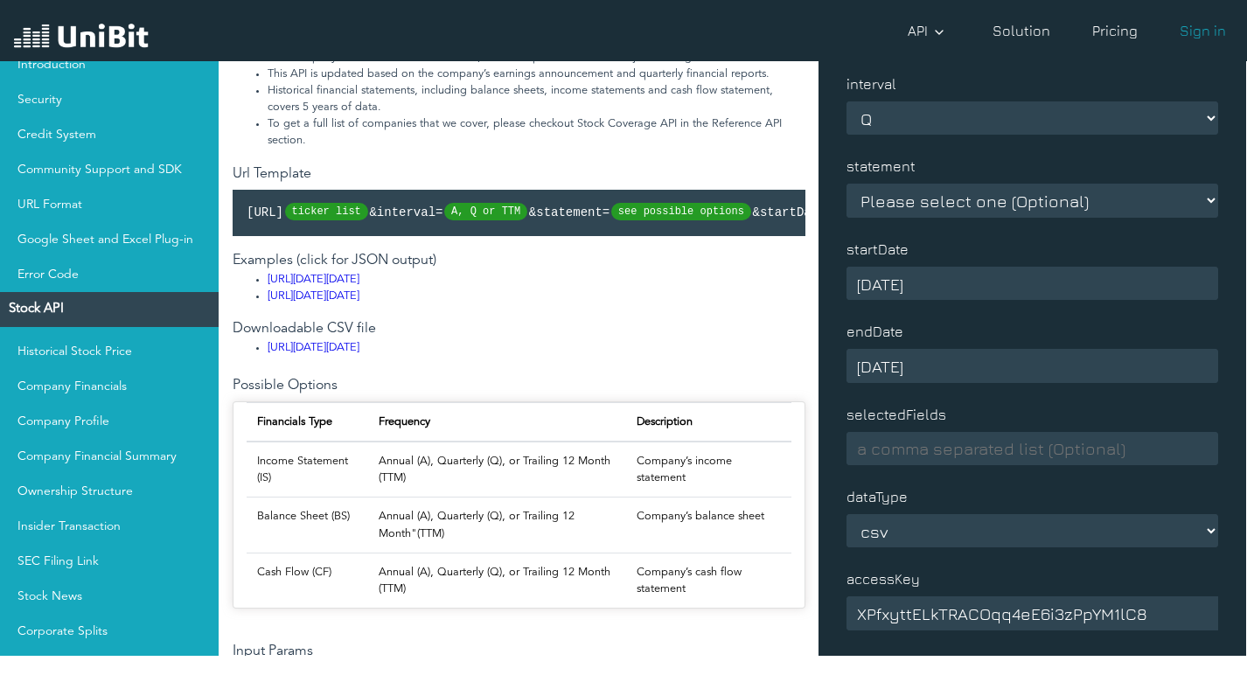
click at [921, 202] on select "Please select one (Optional) IS BS CF" at bounding box center [1032, 200] width 372 height 33
select select "BS"
click at [846, 184] on select "Please select one (Optional) IS BS CF" at bounding box center [1032, 200] width 372 height 33
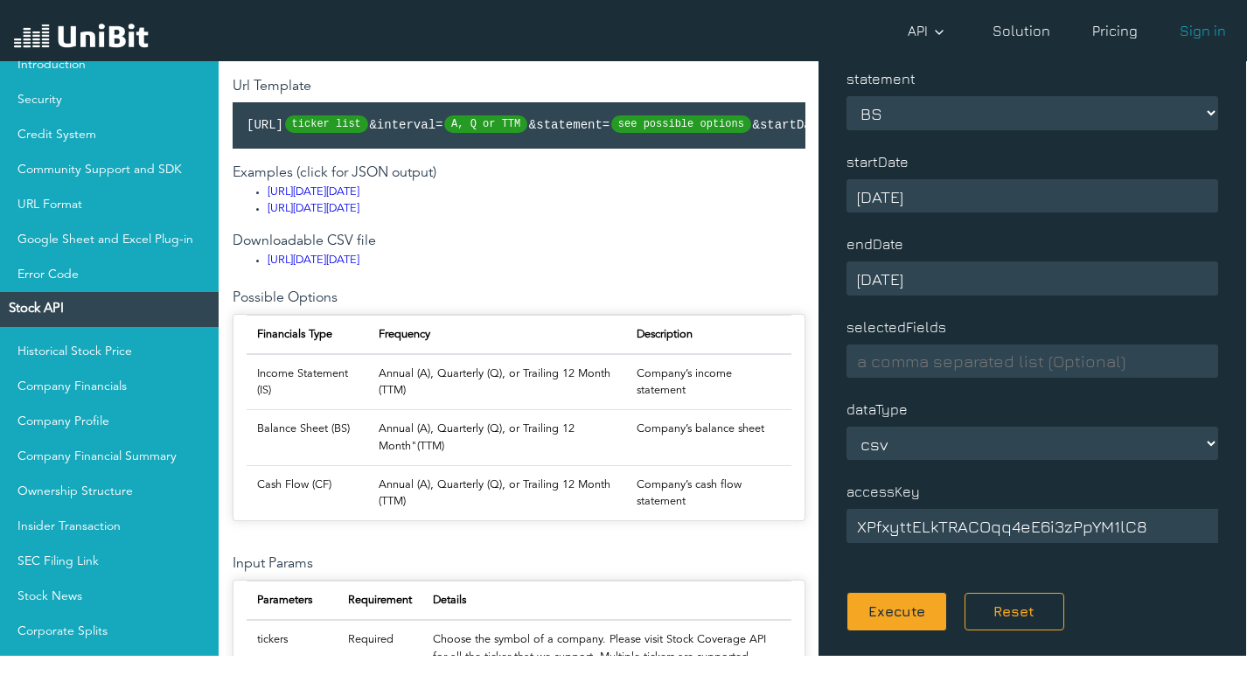
click at [881, 198] on input "[DATE]" at bounding box center [1032, 195] width 372 height 33
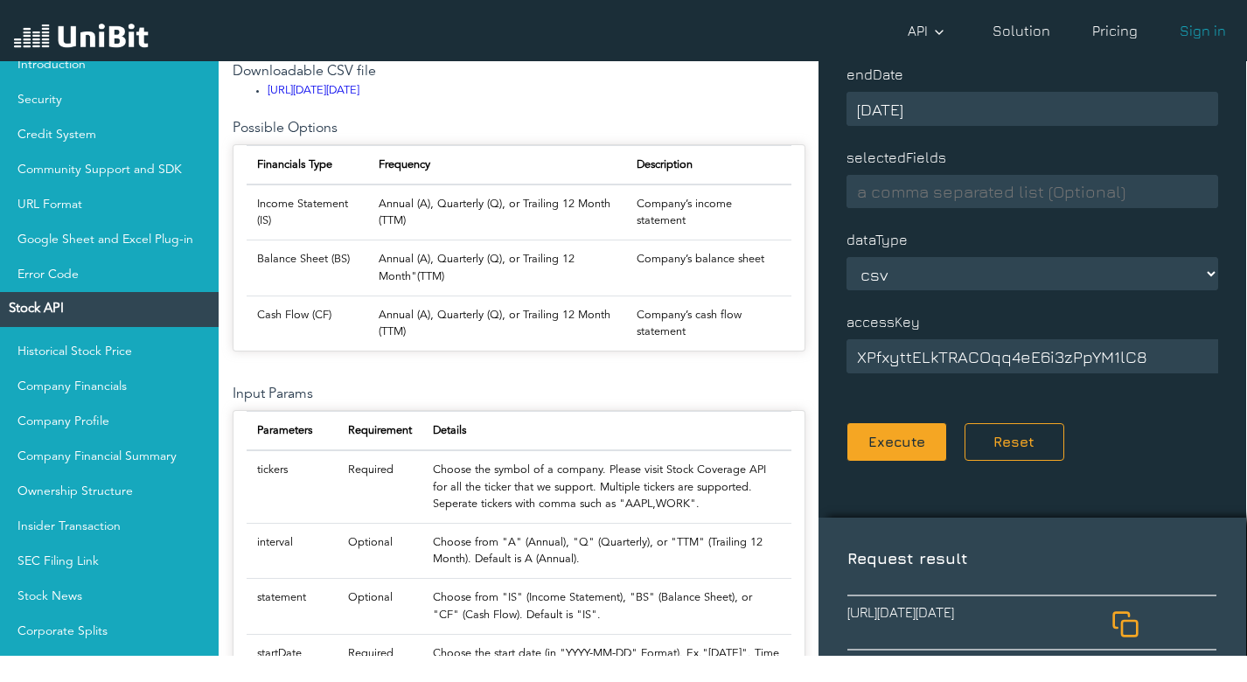
scroll to position [525, 0]
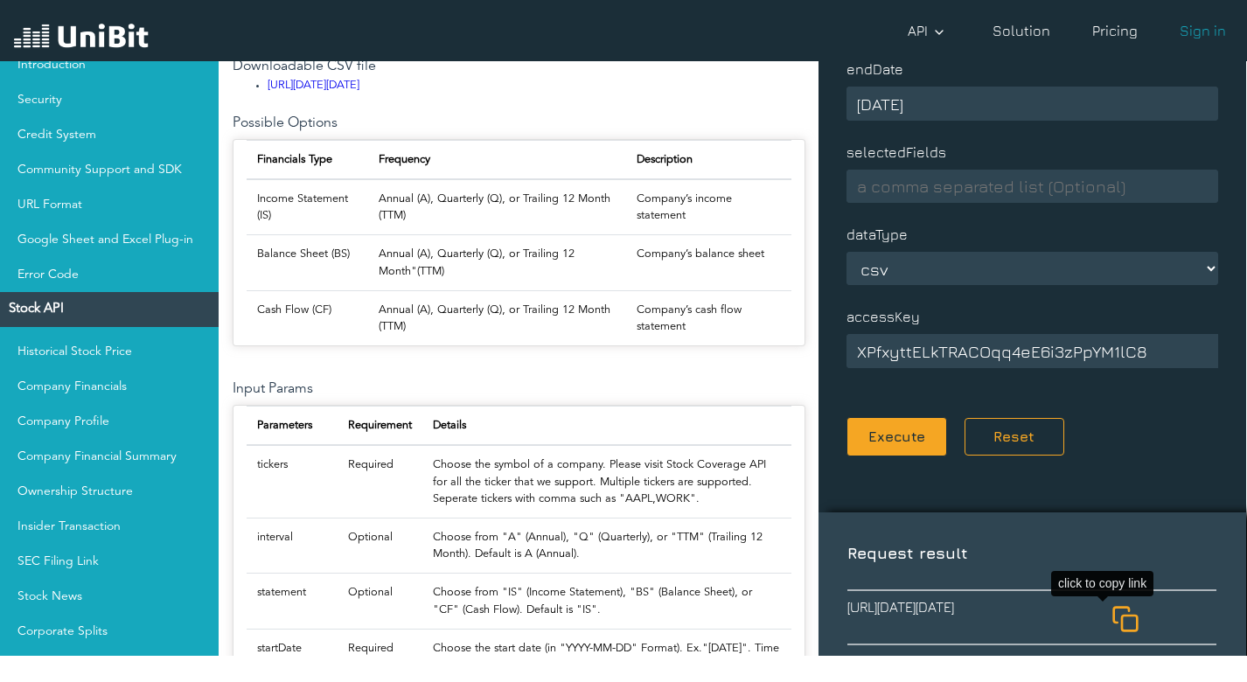
type input "[DATE]"
click at [1122, 617] on rect at bounding box center [1129, 623] width 15 height 15
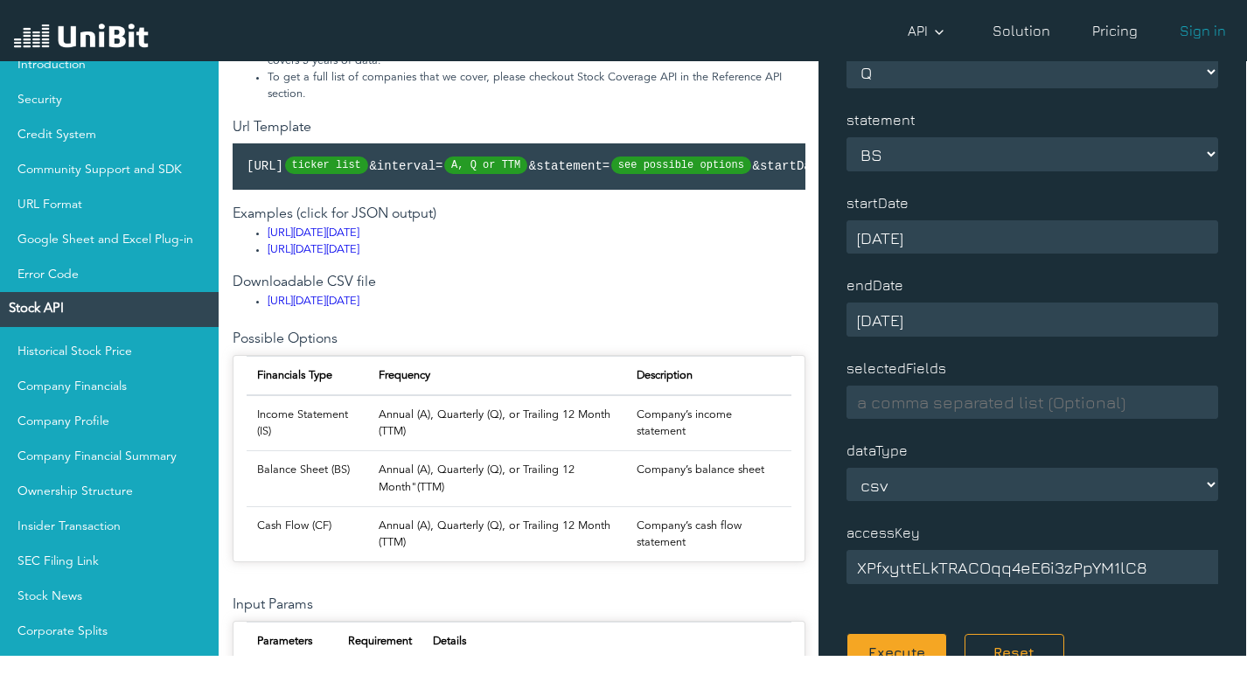
scroll to position [262, 0]
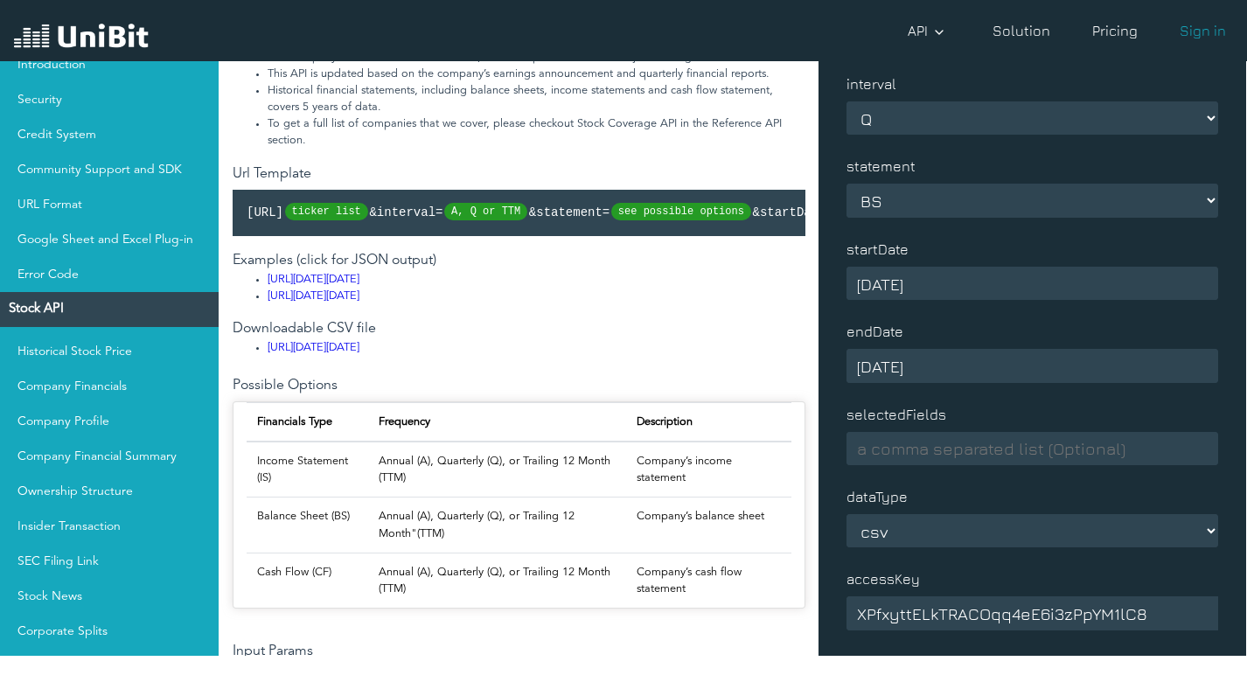
drag, startPoint x: 266, startPoint y: 290, endPoint x: 567, endPoint y: 306, distance: 301.2
click at [567, 304] on ul "[URL][DATE][DATE] [URL][DATE][DATE]" at bounding box center [519, 287] width 573 height 33
copy link "[URL][DATE][DATE]"
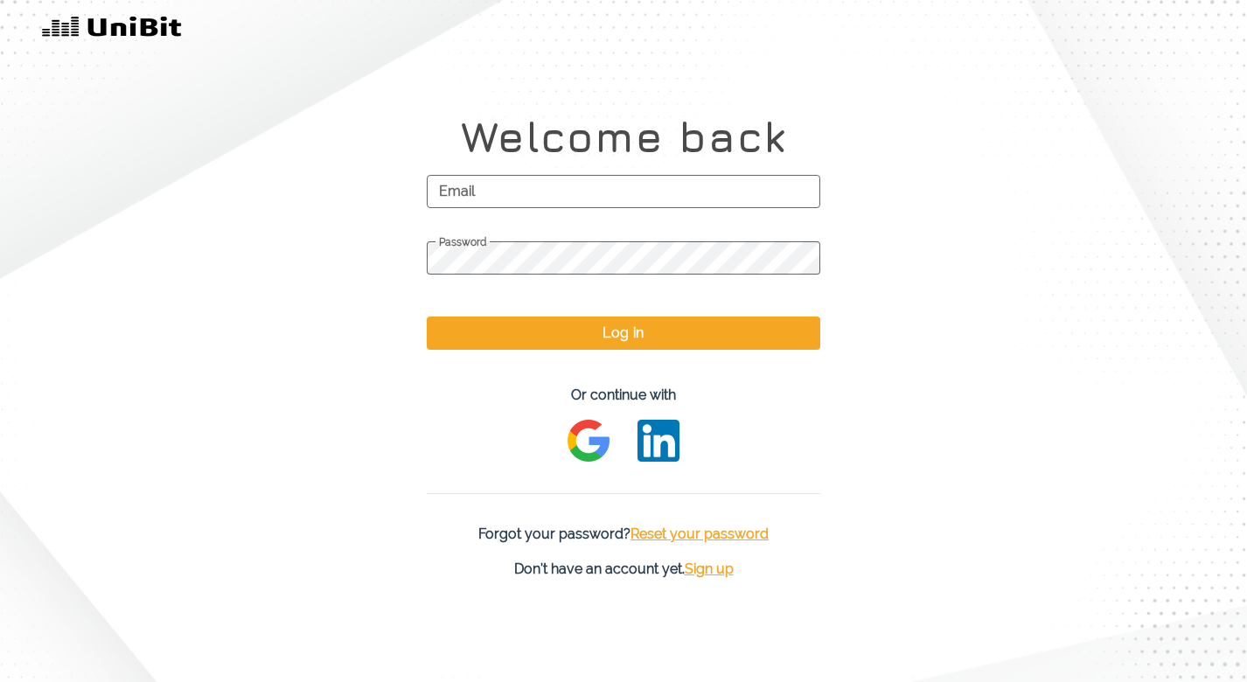
click at [583, 435] on img at bounding box center [588, 441] width 42 height 42
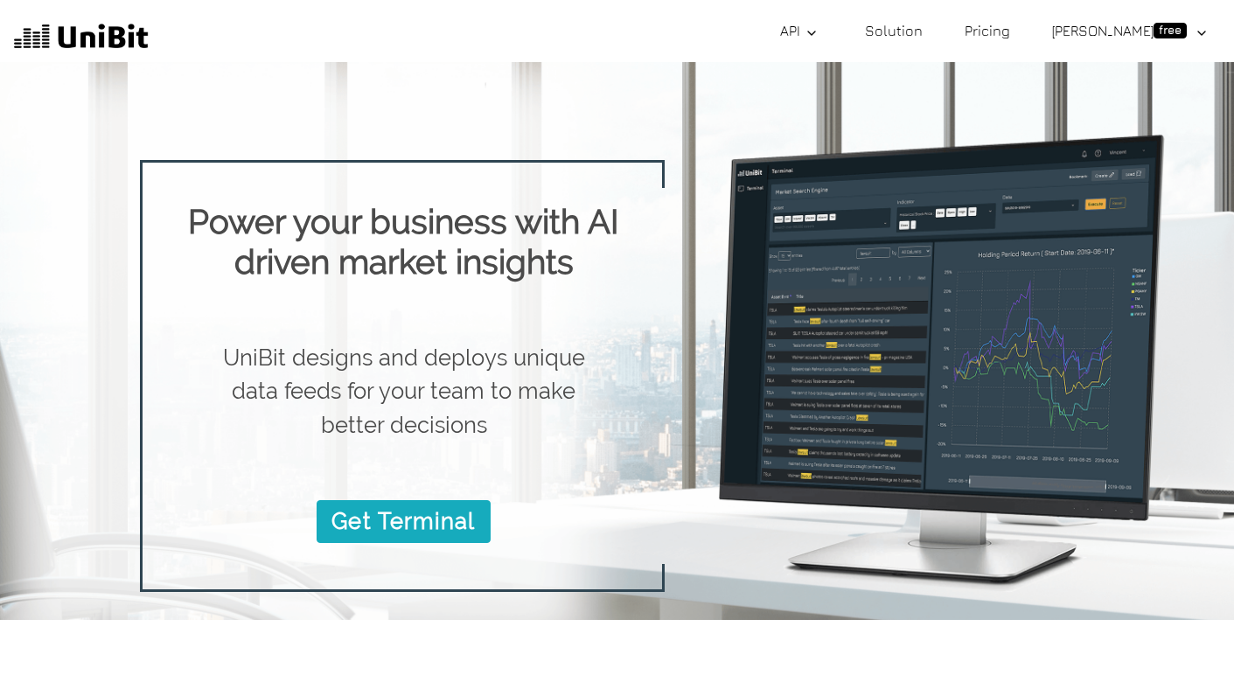
click at [1017, 30] on link "Pricing" at bounding box center [986, 30] width 59 height 35
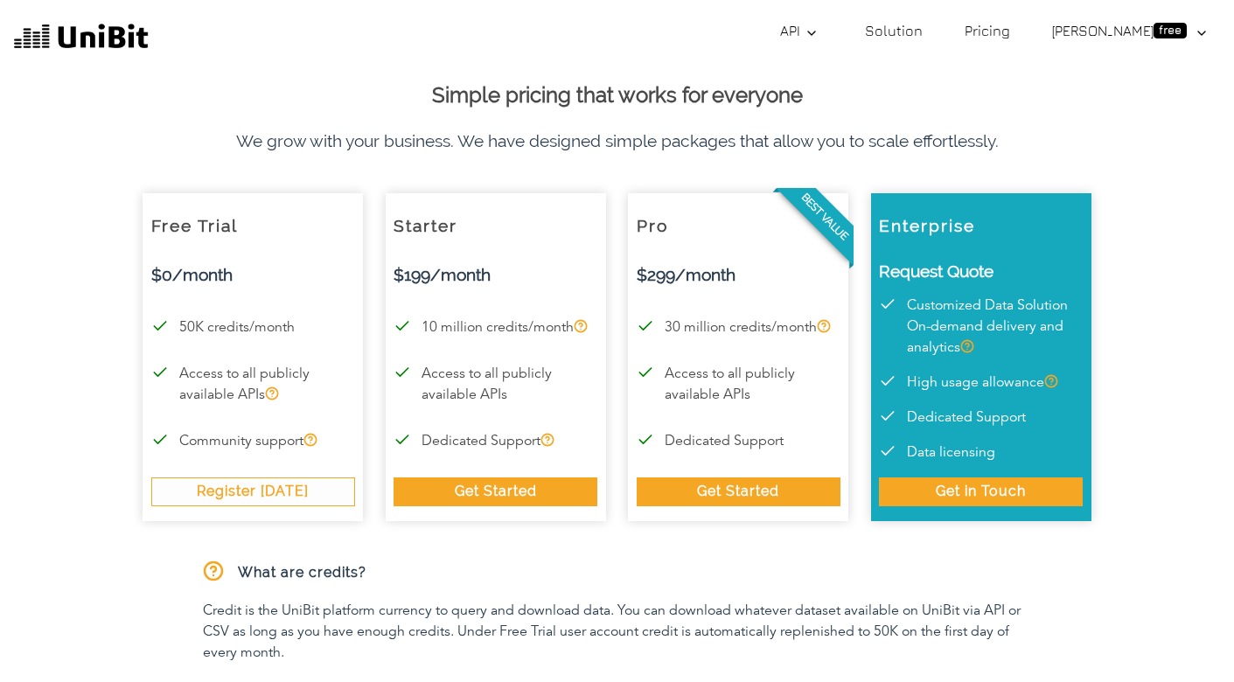
click at [273, 493] on div "Register [DATE]" at bounding box center [253, 491] width 204 height 28
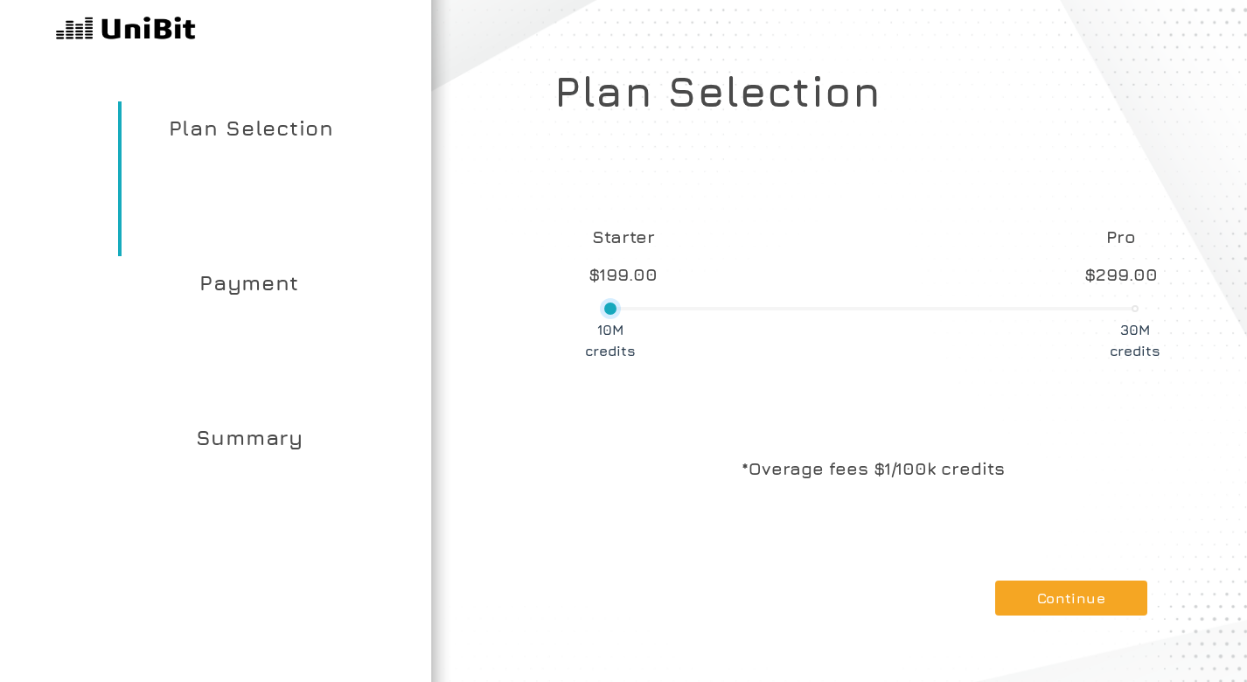
drag, startPoint x: 616, startPoint y: 305, endPoint x: 592, endPoint y: 305, distance: 23.6
click at [592, 305] on div "Starter $199.00 Pro $299.00 10M credits 30M credits" at bounding box center [872, 264] width 637 height 177
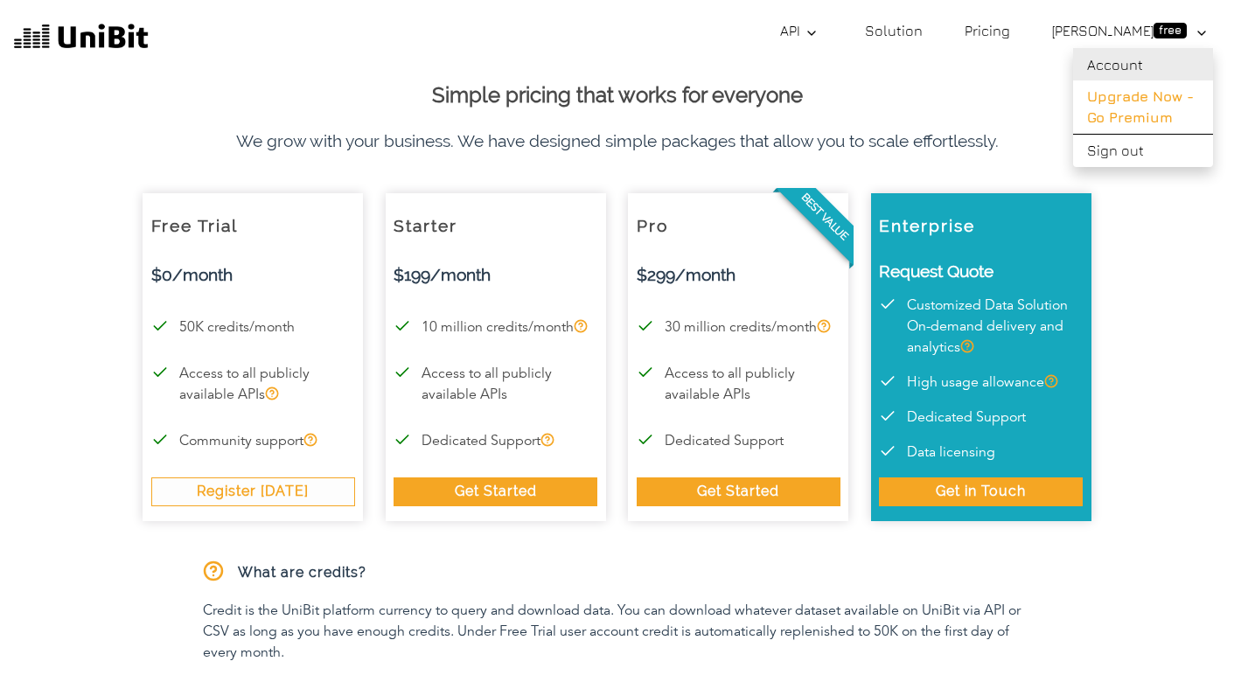
click at [1129, 64] on link "Account" at bounding box center [1143, 64] width 140 height 32
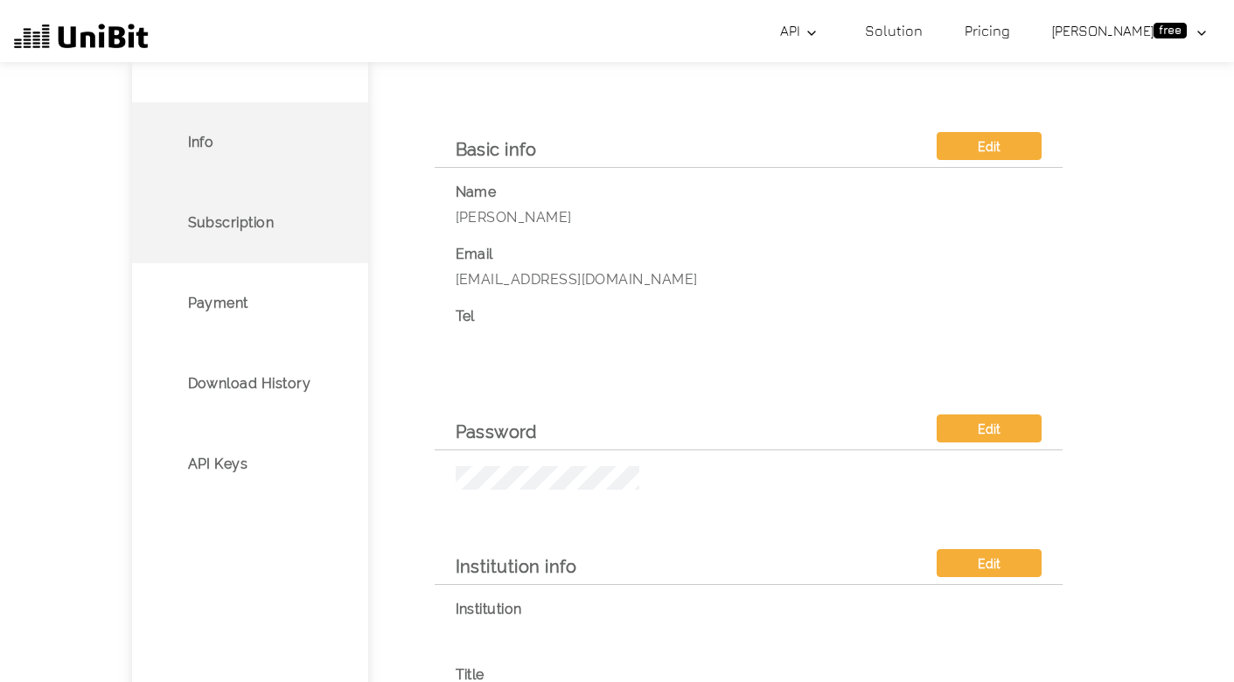
click at [269, 231] on p "Subscription" at bounding box center [231, 222] width 87 height 21
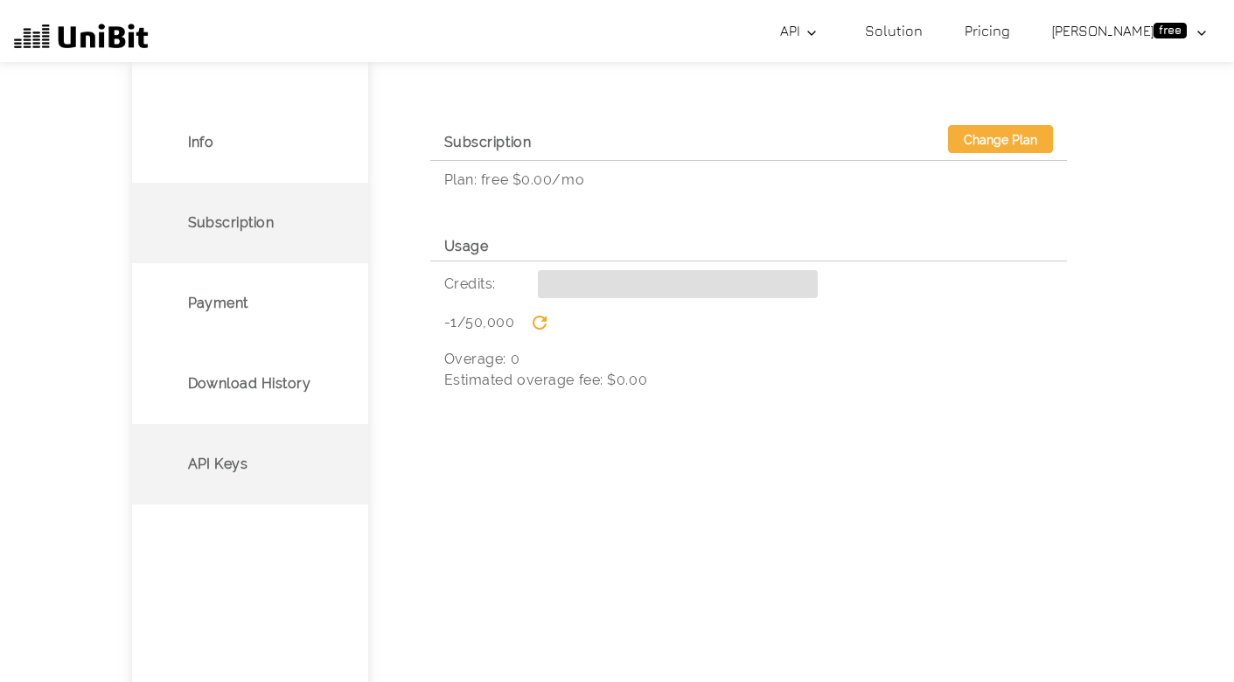
click at [247, 449] on li "API Keys" at bounding box center [250, 464] width 236 height 80
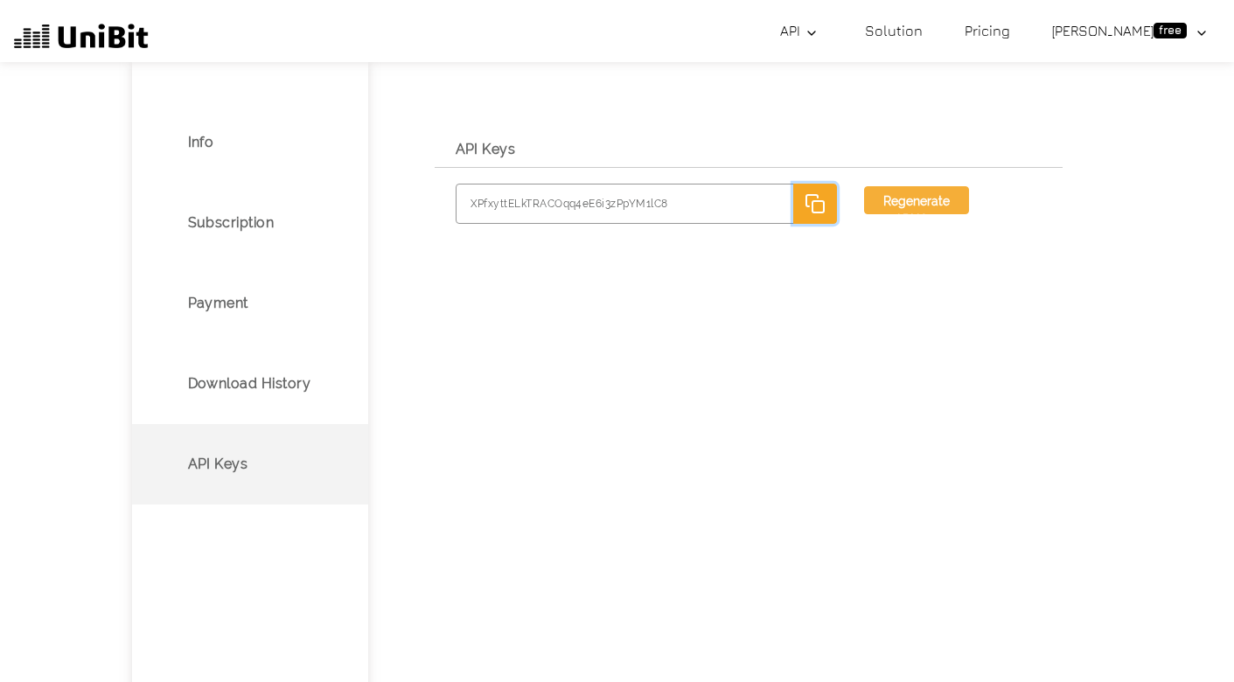
click at [827, 209] on button "Copy your Key" at bounding box center [815, 204] width 44 height 40
